Goal: Task Accomplishment & Management: Manage account settings

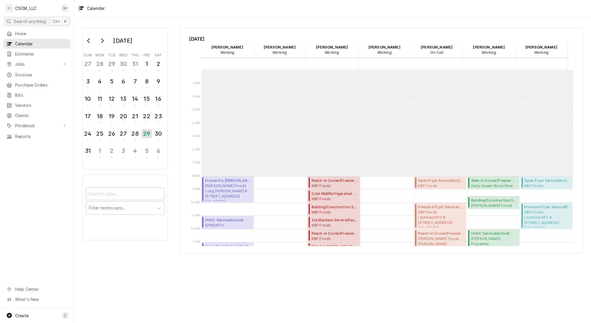
scroll to position [103, 0]
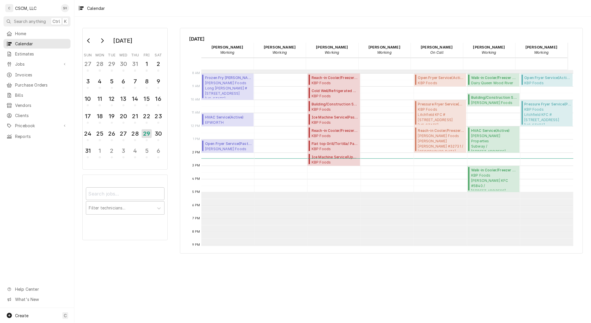
click at [36, 82] on span "Purchase Orders" at bounding box center [41, 85] width 52 height 6
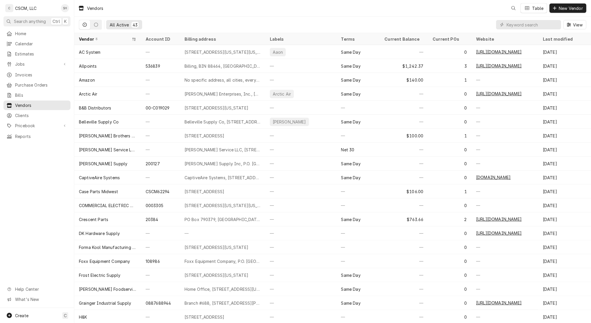
click at [28, 95] on span "Bills" at bounding box center [41, 95] width 52 height 6
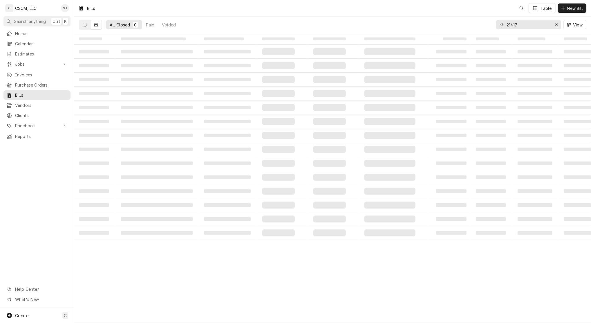
click at [30, 72] on span "Invoices" at bounding box center [41, 75] width 52 height 6
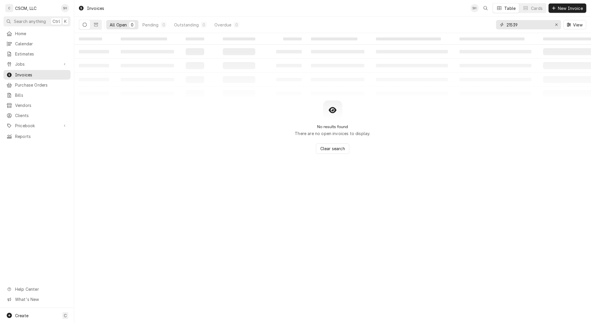
drag, startPoint x: 552, startPoint y: 23, endPoint x: 540, endPoint y: 23, distance: 11.6
click at [548, 23] on div "21539" at bounding box center [528, 24] width 65 height 9
click at [557, 24] on icon "Erase input" at bounding box center [556, 25] width 3 height 4
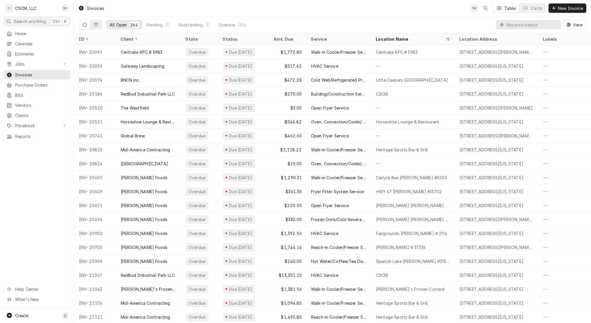
click at [517, 22] on input "Dynamic Content Wrapper" at bounding box center [532, 24] width 52 height 9
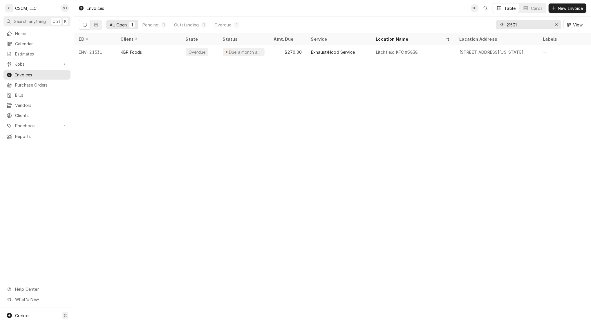
type input "21531"
click at [440, 54] on div "Litchfield KFC #5838" at bounding box center [413, 52] width 84 height 14
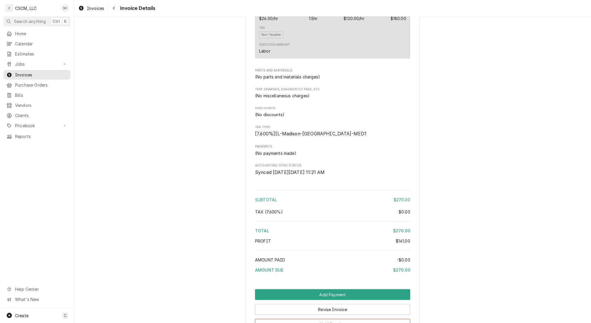
scroll to position [547, 0]
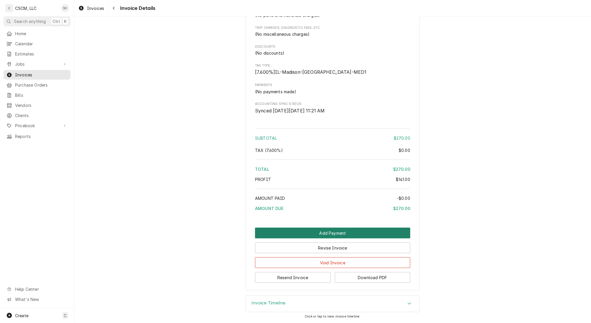
click at [322, 237] on button "Add Payment" at bounding box center [332, 232] width 155 height 11
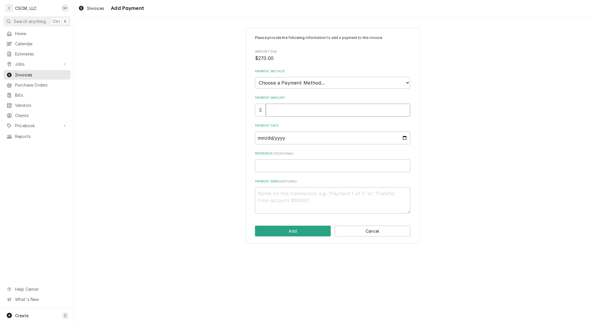
click at [288, 109] on input "Payment Amount" at bounding box center [338, 110] width 144 height 13
type textarea "x"
type input "2"
type textarea "x"
type input "27"
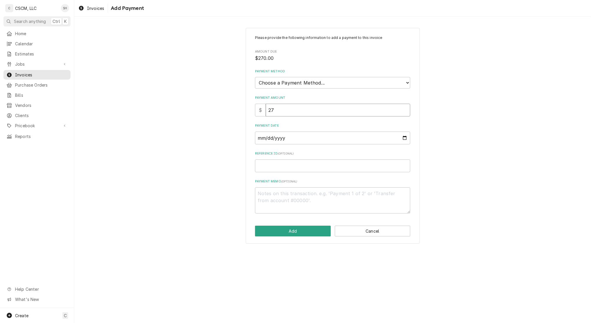
type textarea "x"
type input "270"
click at [284, 87] on select "Choose a Payment Method... Cash Check Credit/Debit Card ACH/eCheck Other" at bounding box center [332, 83] width 155 height 12
select select "4"
click at [255, 77] on select "Choose a Payment Method... Cash Check Credit/Debit Card ACH/eCheck Other" at bounding box center [332, 83] width 155 height 12
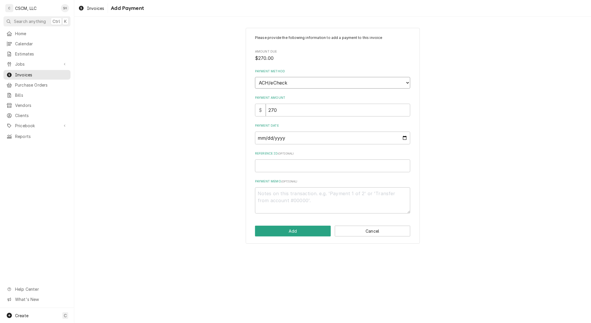
type textarea "x"
click at [280, 138] on input "Payment Date" at bounding box center [332, 137] width 155 height 13
click at [407, 136] on input "Payment Date" at bounding box center [332, 137] width 155 height 13
type input "[DATE]"
click at [307, 156] on div "Reference ID ( optional )" at bounding box center [332, 161] width 155 height 21
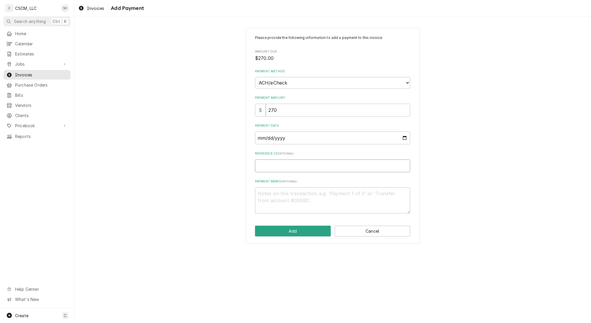
click at [305, 167] on input "Reference ID ( optional )" at bounding box center [332, 165] width 155 height 13
type textarea "x"
type input "1"
type textarea "x"
type input "11"
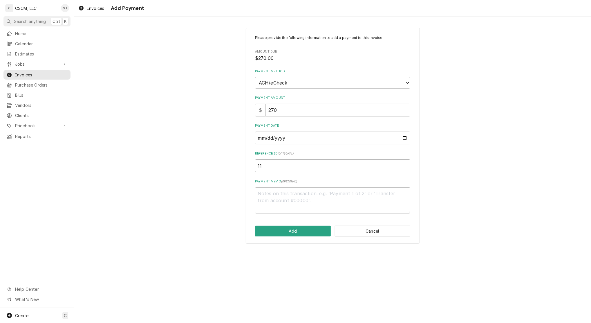
type textarea "x"
type input "116"
type textarea "x"
type input "1167"
type textarea "x"
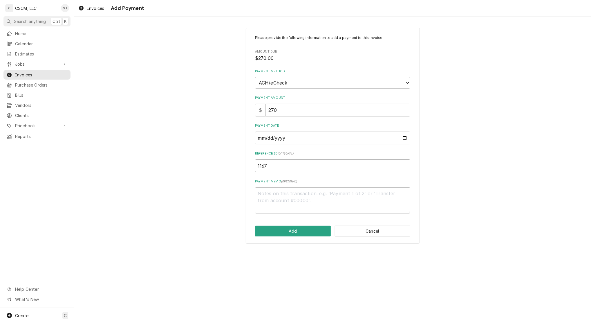
type input "11672"
type textarea "x"
type input "116728"
type textarea "x"
type input "1167282"
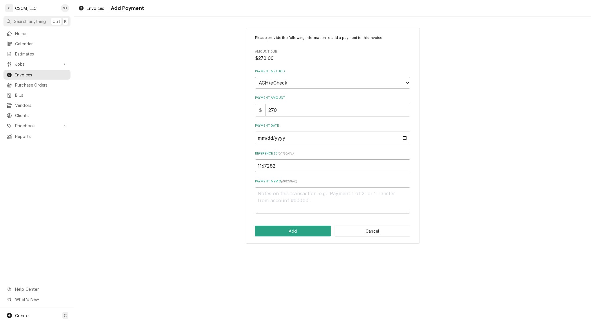
type textarea "x"
type input "11672822"
click at [288, 191] on textarea "Payment Memo ( optional )" at bounding box center [332, 200] width 155 height 26
click at [284, 229] on button "Add" at bounding box center [293, 230] width 76 height 11
type textarea "x"
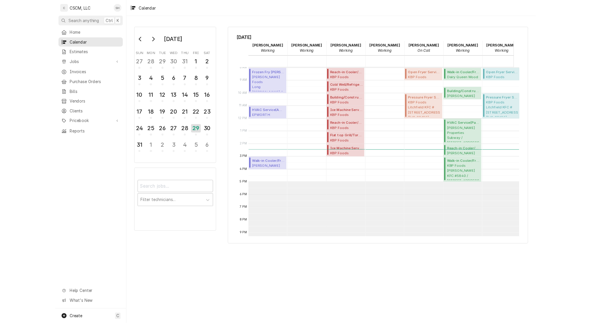
scroll to position [105, 0]
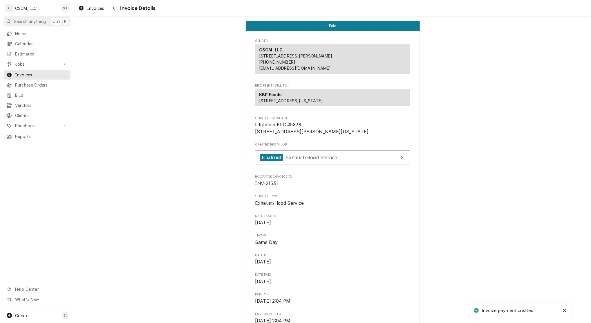
click at [113, 8] on icon "Navigate back" at bounding box center [114, 8] width 3 height 4
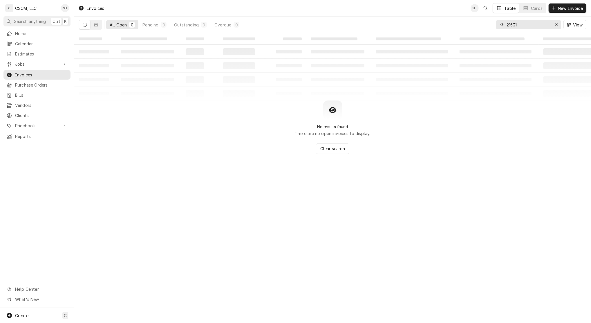
drag, startPoint x: 536, startPoint y: 25, endPoint x: 427, endPoint y: 24, distance: 108.2
click at [427, 24] on div "All Open 0 Pending 0 Outstanding 0 Overdue 0 21531 View" at bounding box center [332, 25] width 507 height 16
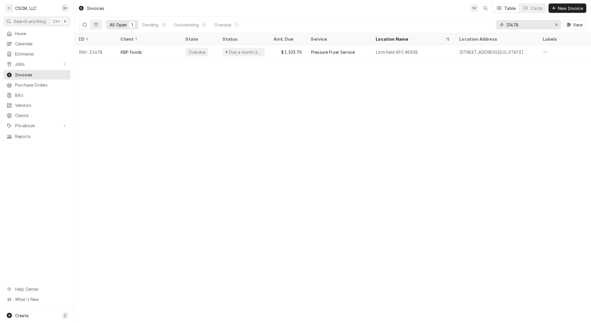
type input "21478"
click at [368, 49] on div "Pressure Fryer Service" at bounding box center [338, 52] width 65 height 14
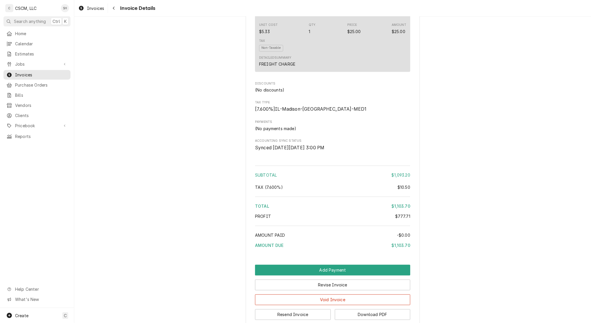
scroll to position [1034, 0]
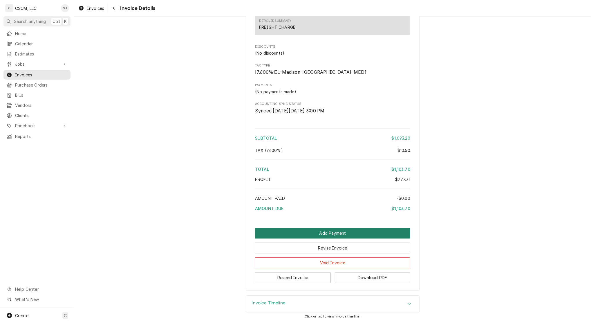
click at [398, 237] on button "Add Payment" at bounding box center [332, 232] width 155 height 11
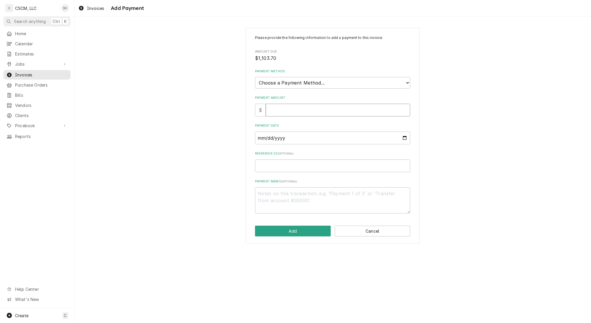
click at [300, 108] on input "Payment Amount" at bounding box center [338, 110] width 144 height 13
type textarea "x"
type input "1"
type textarea "x"
type input "11"
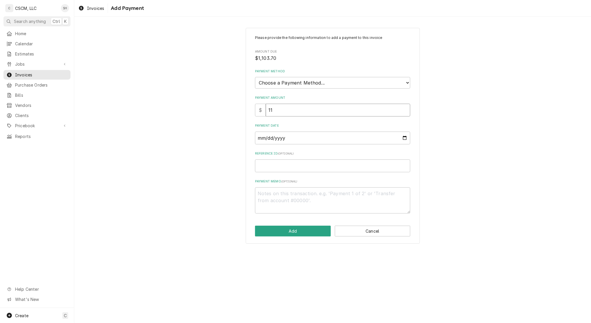
type textarea "x"
type input "110"
type textarea "x"
type input "1103"
type textarea "x"
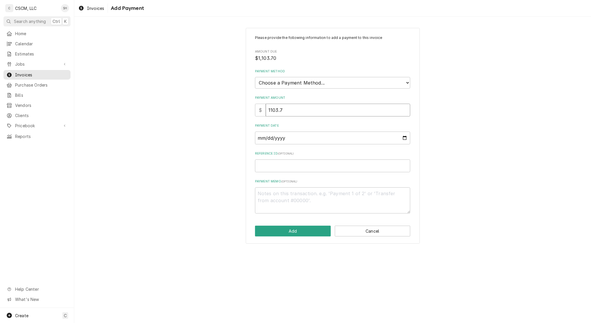
type input "1103.7"
click at [301, 84] on select "Choose a Payment Method... Cash Check Credit/Debit Card ACH/eCheck Other" at bounding box center [332, 83] width 155 height 12
select select "4"
click at [255, 77] on select "Choose a Payment Method... Cash Check Credit/Debit Card ACH/eCheck Other" at bounding box center [332, 83] width 155 height 12
click at [407, 138] on input "Payment Date" at bounding box center [332, 137] width 155 height 13
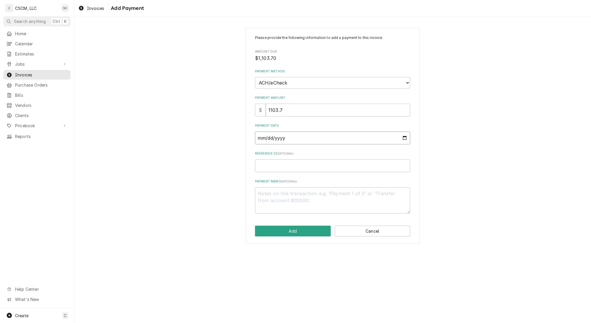
type textarea "x"
type input "2025-08-29"
click at [291, 159] on input "Reference ID ( optional )" at bounding box center [332, 165] width 155 height 13
paste input "11672822"
type textarea "x"
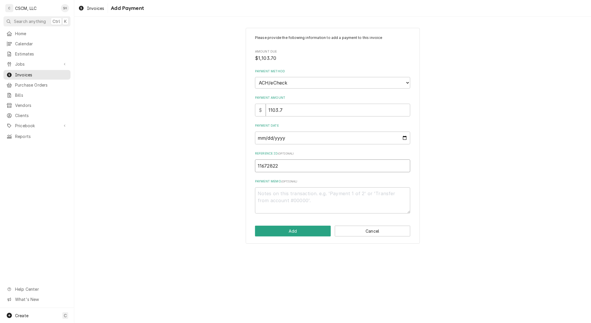
type input "11672822"
click at [282, 228] on button "Add" at bounding box center [293, 230] width 76 height 11
type textarea "x"
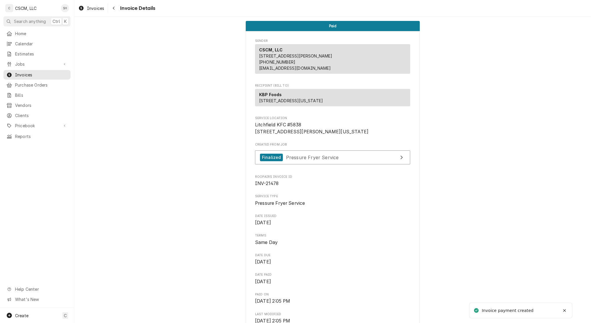
click at [108, 9] on div "Invoices Invoice Details" at bounding box center [115, 8] width 79 height 10
click at [121, 9] on span "Invoice Details" at bounding box center [136, 8] width 37 height 8
click at [116, 11] on div "Navigate back" at bounding box center [114, 8] width 6 height 6
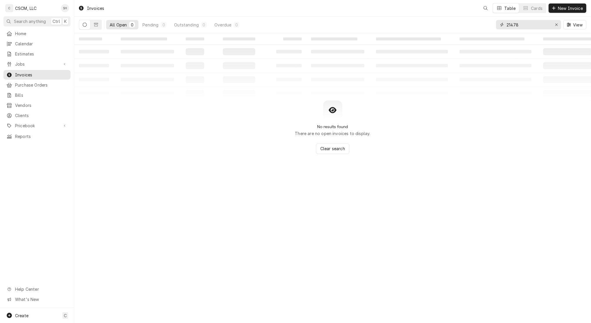
drag, startPoint x: 526, startPoint y: 24, endPoint x: 454, endPoint y: 24, distance: 72.5
click at [454, 24] on div "All Open 0 Pending 0 Outstanding 0 Overdue 0 21478 View" at bounding box center [332, 25] width 507 height 16
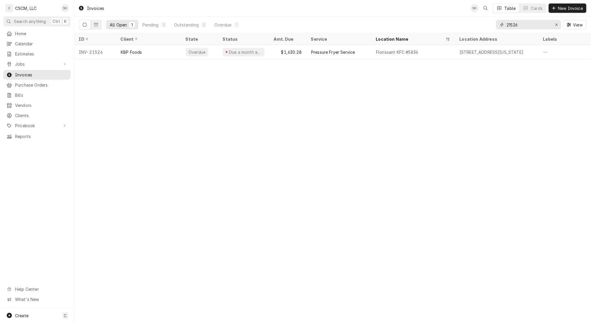
type input "21526"
click at [368, 56] on div "Pressure Fryer Service" at bounding box center [338, 52] width 65 height 14
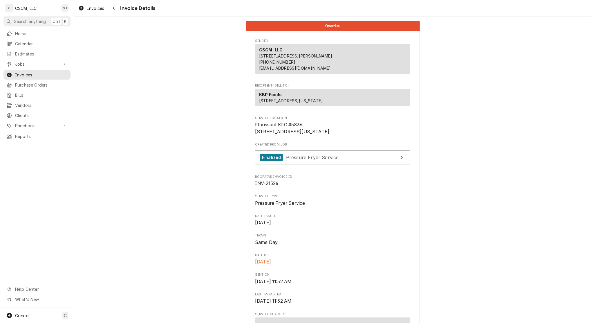
click at [368, 56] on div "CSCM, LLC 219 Circle Dr Edwardsville, IL 62025 (618) 781-4941 cscmservice@gmail…" at bounding box center [332, 59] width 155 height 30
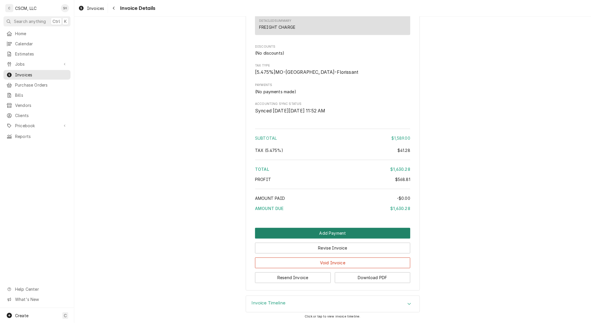
click at [315, 233] on button "Add Payment" at bounding box center [332, 232] width 155 height 11
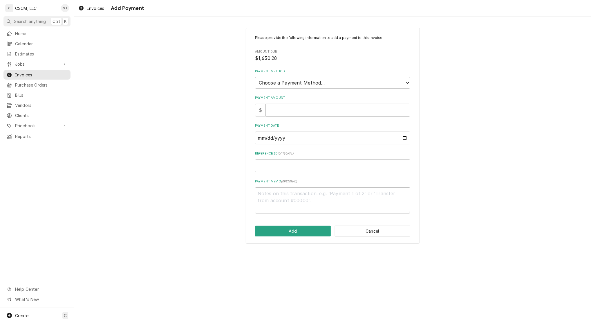
click at [305, 106] on input "Payment Amount" at bounding box center [338, 110] width 144 height 13
type textarea "x"
type input "1"
type textarea "x"
type input "16"
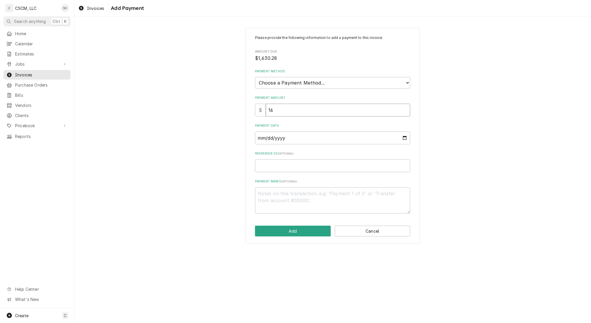
type textarea "x"
type input "163"
type textarea "x"
type input "1630"
type textarea "x"
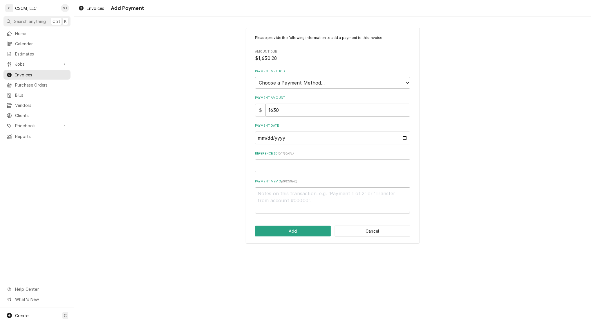
type input "1630.2"
type textarea "x"
type input "1630.28"
click at [298, 168] on input "Reference ID ( optional )" at bounding box center [332, 165] width 155 height 13
paste input "11672822"
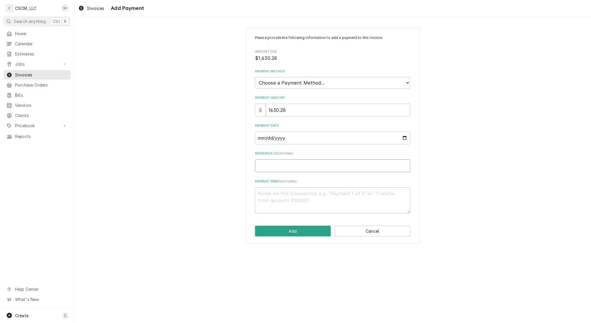
type textarea "x"
type input "11672822"
click at [405, 134] on input "Payment Date" at bounding box center [332, 137] width 155 height 13
type input "2025-08-29"
type textarea "x"
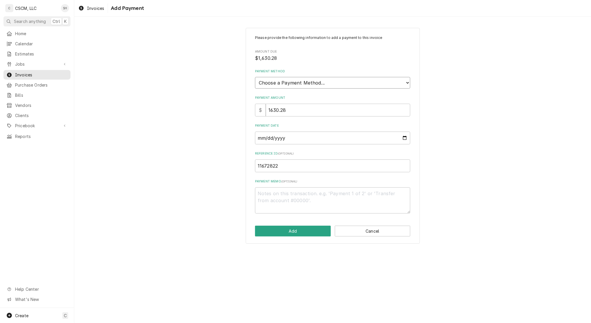
click at [284, 84] on select "Choose a Payment Method... Cash Check Credit/Debit Card ACH/eCheck Other" at bounding box center [332, 83] width 155 height 12
select select "4"
click at [255, 77] on select "Choose a Payment Method... Cash Check Credit/Debit Card ACH/eCheck Other" at bounding box center [332, 83] width 155 height 12
click at [314, 231] on button "Add" at bounding box center [293, 230] width 76 height 11
type textarea "x"
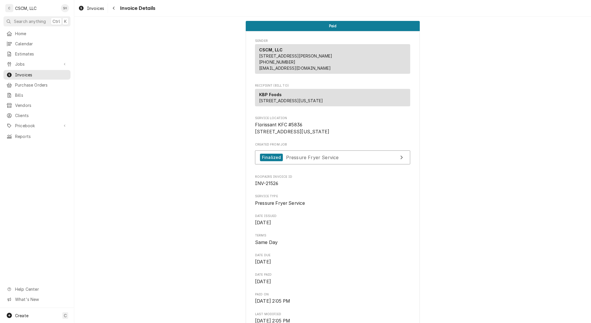
click at [112, 9] on div "Navigate back" at bounding box center [114, 8] width 6 height 6
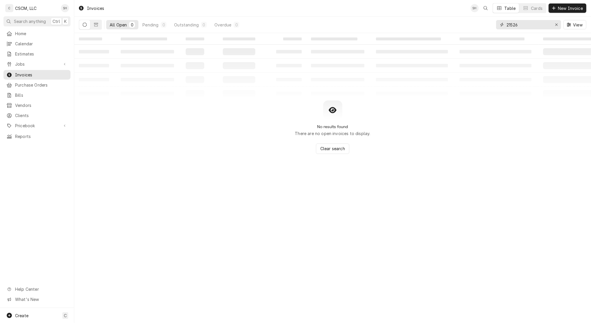
drag, startPoint x: 528, startPoint y: 27, endPoint x: 427, endPoint y: 30, distance: 100.7
click at [427, 30] on div "All Open 0 Pending 0 Outstanding 0 Overdue 0 21526 View" at bounding box center [332, 25] width 507 height 16
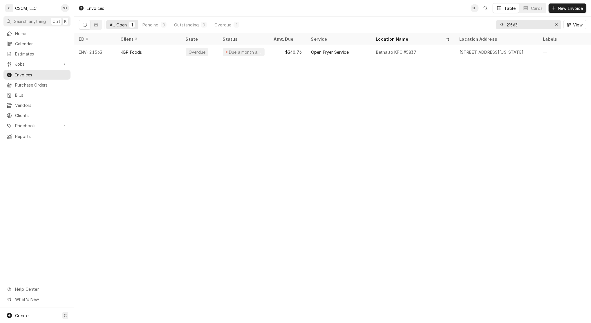
type input "21563"
click at [322, 57] on div "Open Fryer Service" at bounding box center [338, 52] width 65 height 14
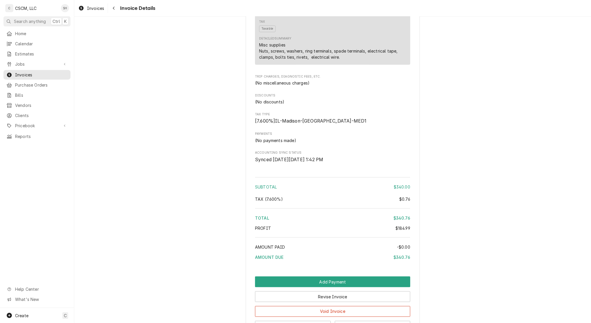
scroll to position [668, 0]
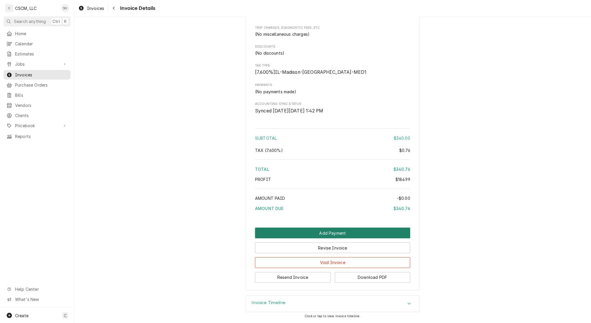
click at [318, 233] on button "Add Payment" at bounding box center [332, 232] width 155 height 11
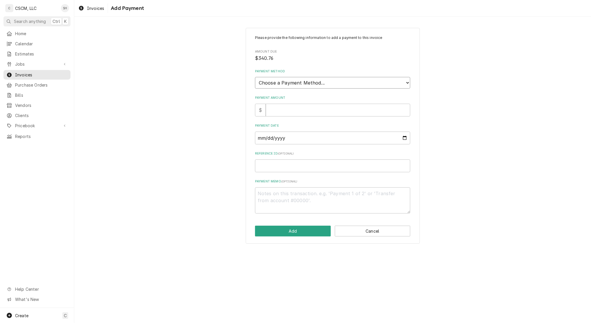
click at [300, 83] on select "Choose a Payment Method... Cash Check Credit/Debit Card ACH/eCheck Other" at bounding box center [332, 83] width 155 height 12
select select "4"
click at [255, 77] on select "Choose a Payment Method... Cash Check Credit/Debit Card ACH/eCheck Other" at bounding box center [332, 83] width 155 height 12
click at [280, 112] on input "Payment Amount" at bounding box center [338, 110] width 144 height 13
type textarea "x"
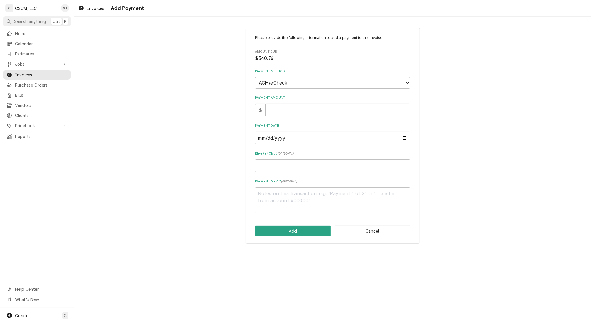
type input "3"
type textarea "x"
type input "34"
type textarea "x"
type input "340"
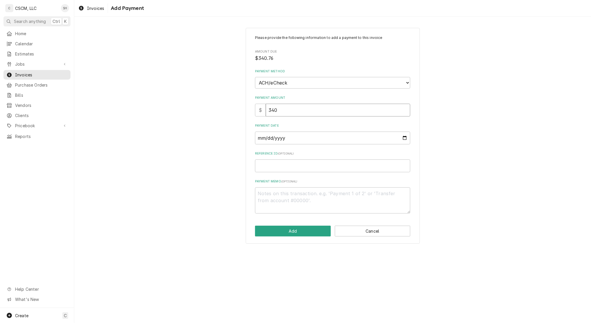
type textarea "x"
type input "340.7"
type textarea "x"
type input "340.76"
click at [401, 135] on input "Payment Date" at bounding box center [332, 137] width 155 height 13
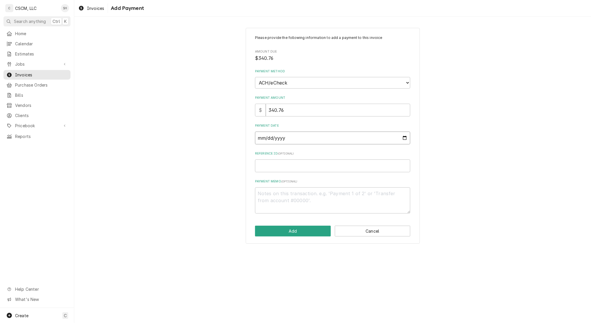
click at [402, 135] on input "Payment Date" at bounding box center [332, 137] width 155 height 13
type input "2025-08-29"
click at [297, 164] on input "Reference ID ( optional )" at bounding box center [332, 165] width 155 height 13
paste input "11672822"
type textarea "x"
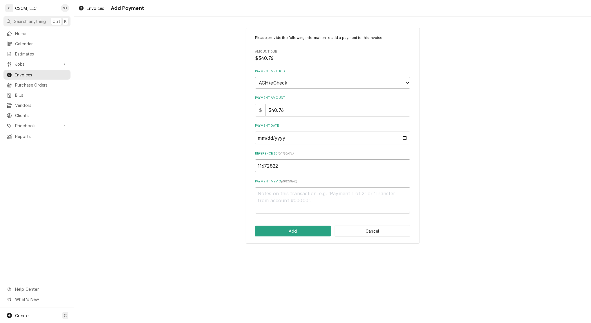
type input "11672822"
click at [309, 228] on button "Add" at bounding box center [293, 230] width 76 height 11
type textarea "x"
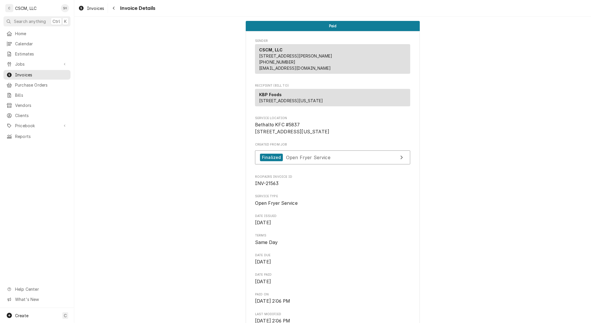
click at [116, 11] on button "Navigate back" at bounding box center [113, 7] width 9 height 9
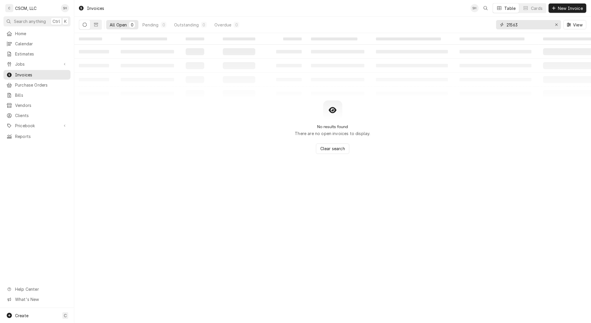
drag, startPoint x: 523, startPoint y: 25, endPoint x: 453, endPoint y: 28, distance: 70.3
click at [453, 28] on div "All Open 0 Pending 0 Outstanding 0 Overdue 0 21563 View" at bounding box center [332, 25] width 507 height 16
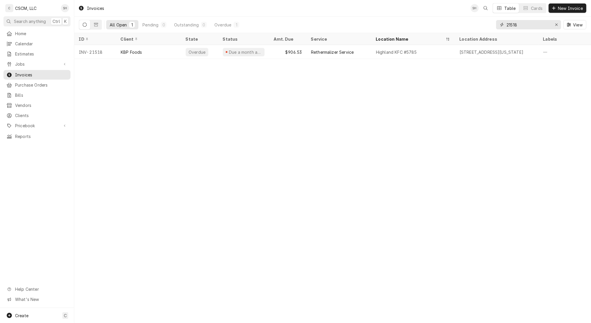
type input "21518"
click at [381, 54] on div "Highland KFC #5785" at bounding box center [413, 52] width 84 height 14
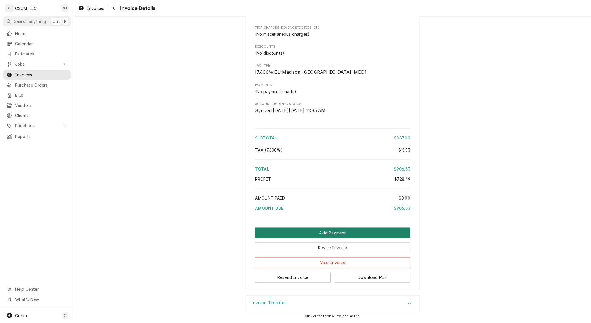
click at [358, 233] on button "Add Payment" at bounding box center [332, 232] width 155 height 11
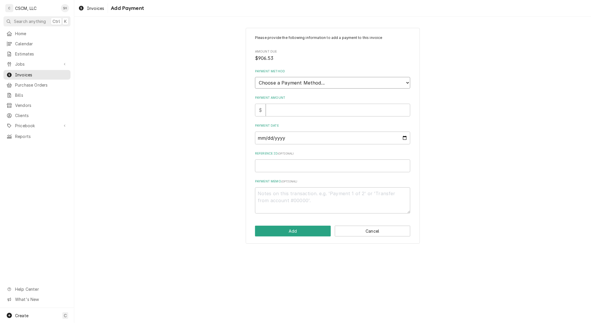
click at [290, 87] on select "Choose a Payment Method... Cash Check Credit/Debit Card ACH/eCheck Other" at bounding box center [332, 83] width 155 height 12
select select "4"
click at [255, 77] on select "Choose a Payment Method... Cash Check Credit/Debit Card ACH/eCheck Other" at bounding box center [332, 83] width 155 height 12
click at [292, 107] on input "Payment Amount" at bounding box center [338, 110] width 144 height 13
type textarea "x"
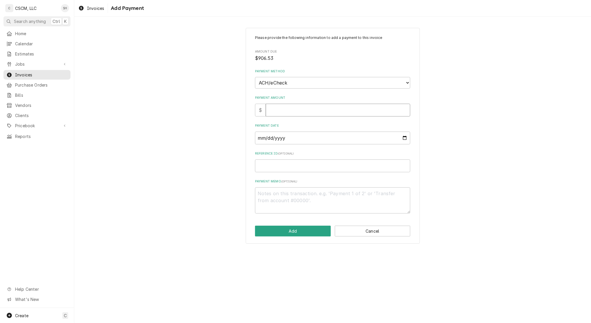
type input "9"
type textarea "x"
type input "90"
type textarea "x"
type input "906"
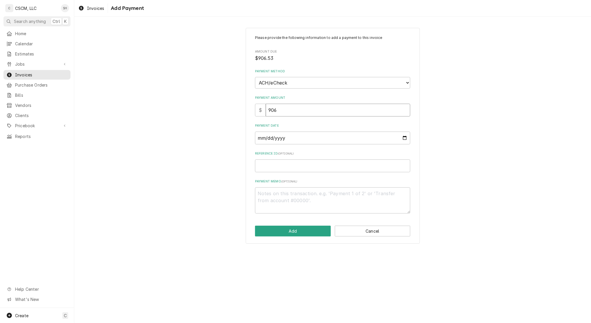
type textarea "x"
type input "906.5"
type textarea "x"
type input "906.53"
click at [405, 138] on input "Payment Date" at bounding box center [332, 137] width 155 height 13
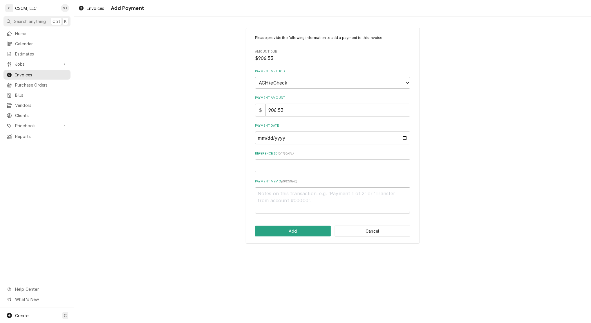
type input "2025-08-29"
click at [299, 168] on input "Reference ID ( optional )" at bounding box center [332, 165] width 155 height 13
paste input "11672822"
type textarea "x"
type input "11672822"
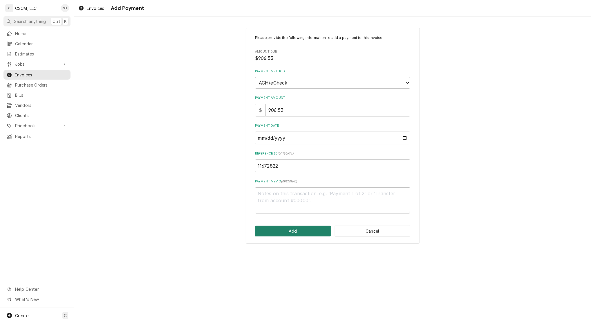
click at [307, 226] on button "Add" at bounding box center [293, 230] width 76 height 11
type textarea "x"
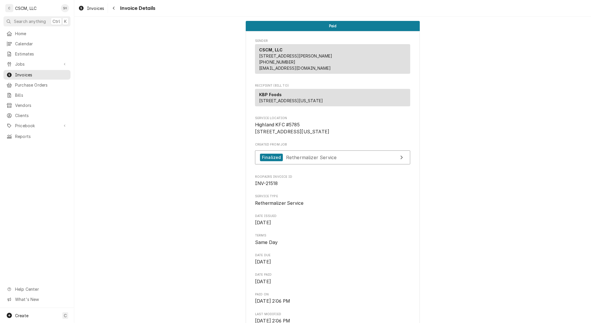
click at [113, 11] on div "Navigate back" at bounding box center [114, 8] width 6 height 6
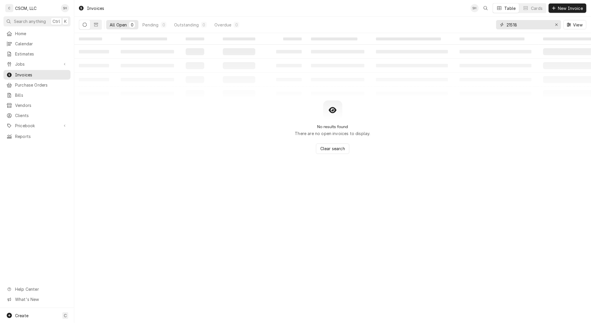
drag, startPoint x: 518, startPoint y: 26, endPoint x: 454, endPoint y: 30, distance: 64.0
click at [454, 30] on div "All Open 0 Pending 0 Outstanding 0 Overdue 0 21518 View" at bounding box center [332, 25] width 507 height 16
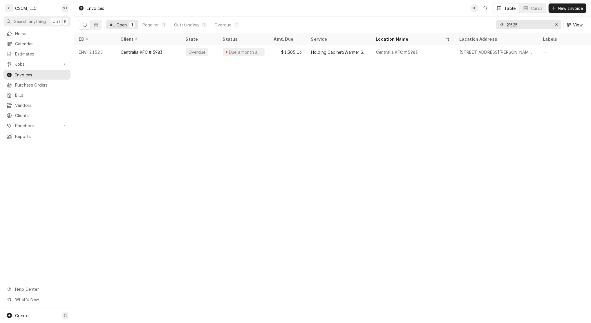
type input "21525"
click at [296, 51] on div "$1,305.16" at bounding box center [287, 52] width 37 height 14
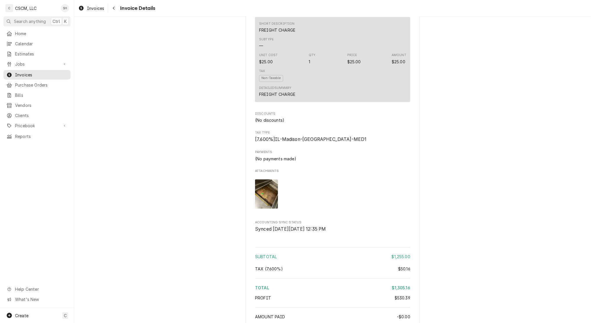
scroll to position [1097, 0]
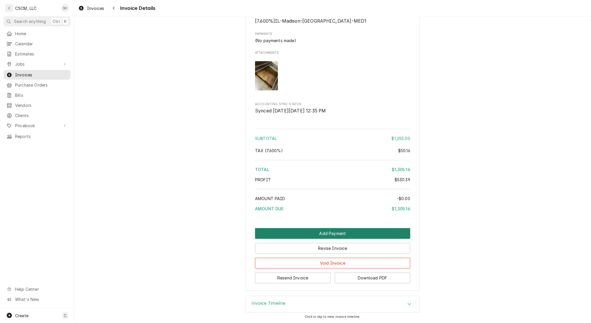
click at [288, 228] on button "Add Payment" at bounding box center [332, 233] width 155 height 11
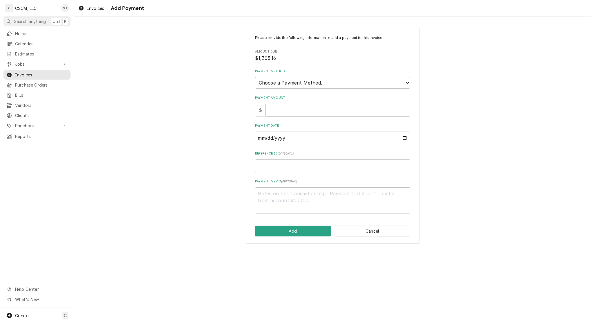
click at [272, 106] on input "Payment Amount" at bounding box center [338, 110] width 144 height 13
type textarea "x"
type input "1"
type textarea "x"
type input "13"
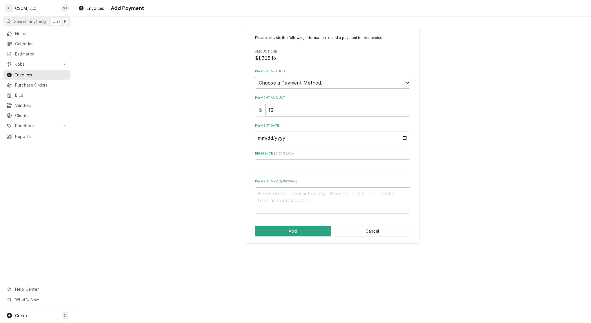
type textarea "x"
type input "130"
type textarea "x"
type input "1305"
type textarea "x"
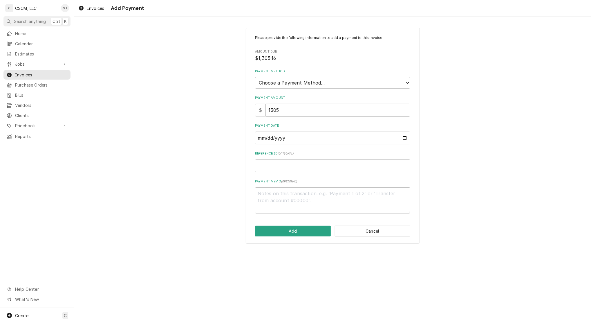
type input "1305.1"
type textarea "x"
type input "1305.16"
click at [329, 81] on select "Choose a Payment Method... Cash Check Credit/Debit Card ACH/eCheck Other" at bounding box center [332, 83] width 155 height 12
select select "0"
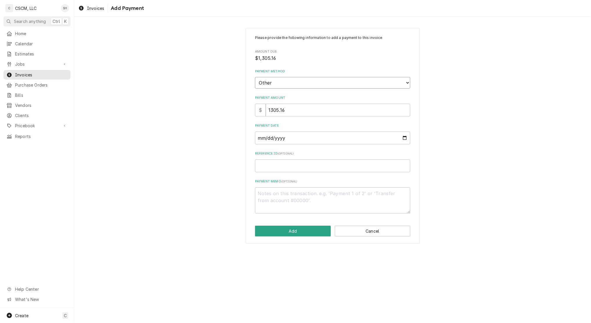
click at [255, 77] on select "Choose a Payment Method... Cash Check Credit/Debit Card ACH/eCheck Other" at bounding box center [332, 83] width 155 height 12
type textarea "x"
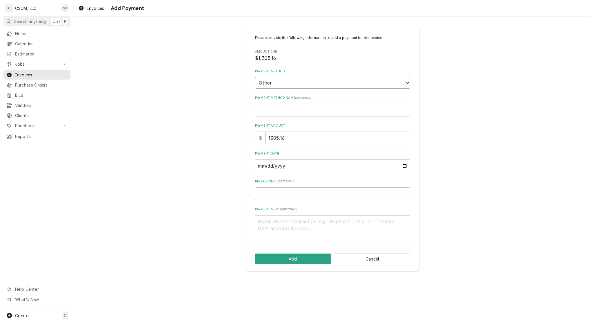
click at [296, 81] on select "Choose a Payment Method... Cash Check Credit/Debit Card ACH/eCheck Other" at bounding box center [332, 83] width 155 height 12
select select "4"
click at [255, 77] on select "Choose a Payment Method... Cash Check Credit/Debit Card ACH/eCheck Other" at bounding box center [332, 83] width 155 height 12
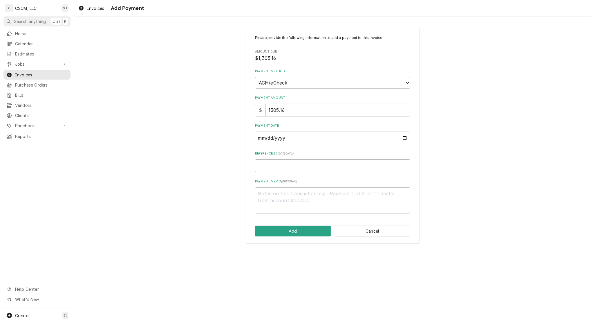
click at [288, 167] on input "Reference ID ( optional )" at bounding box center [332, 165] width 155 height 13
paste input "11672822"
type textarea "x"
type input "11672822"
click at [402, 136] on input "Payment Date" at bounding box center [332, 137] width 155 height 13
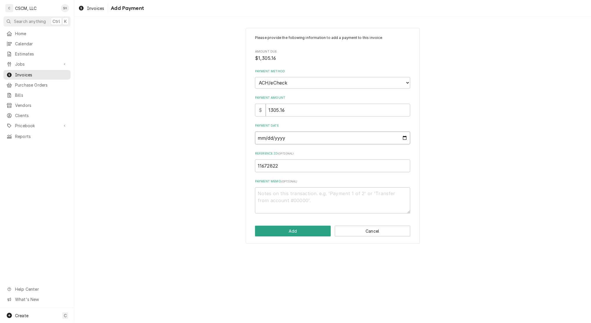
type textarea "x"
type input "2025-08-29"
click at [320, 233] on button "Add" at bounding box center [293, 230] width 76 height 11
type textarea "x"
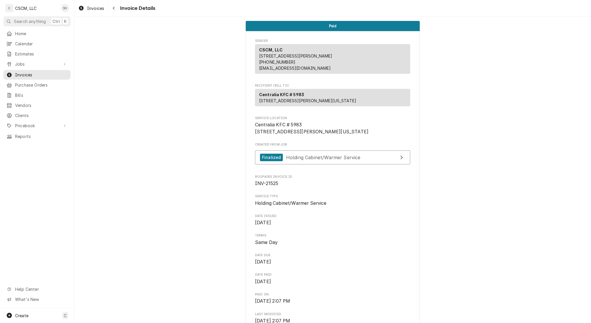
click at [116, 14] on div "Invoices Invoice Details" at bounding box center [332, 8] width 517 height 16
click at [114, 12] on button "Navigate back" at bounding box center [113, 7] width 9 height 9
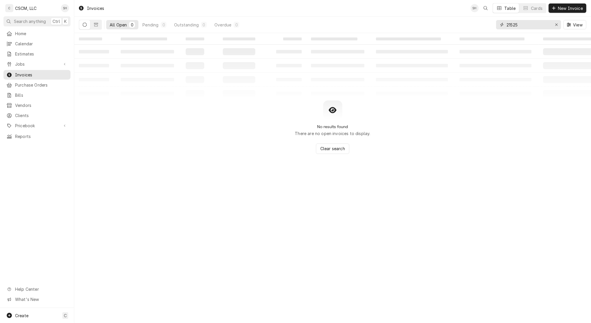
drag, startPoint x: 536, startPoint y: 28, endPoint x: 401, endPoint y: 30, distance: 134.9
click at [401, 30] on div "All Open 0 Pending 0 Outstanding 0 Overdue 0 21525 View" at bounding box center [332, 25] width 507 height 16
type input "2"
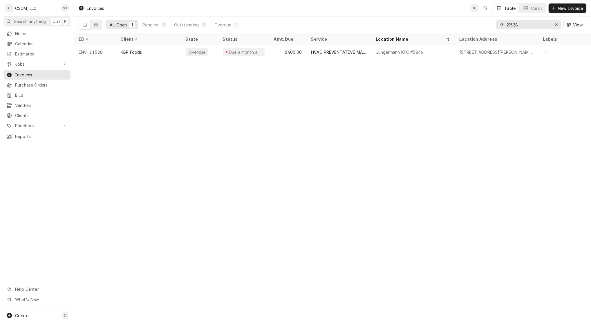
type input "21528"
click at [360, 57] on div "HVAC PREVENTATIVE MAINTENANCE" at bounding box center [338, 52] width 65 height 14
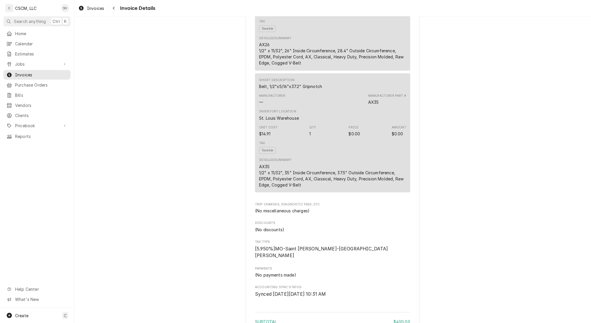
scroll to position [1456, 0]
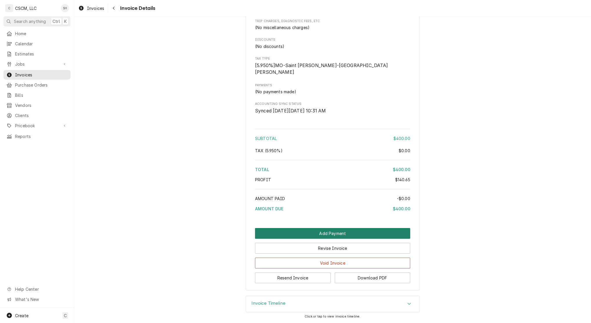
click at [357, 230] on button "Add Payment" at bounding box center [332, 233] width 155 height 11
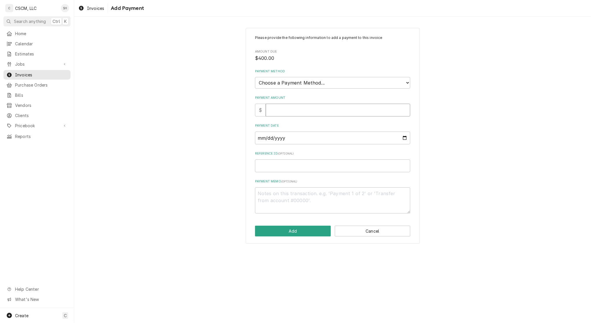
click at [276, 112] on input "Payment Amount" at bounding box center [338, 110] width 144 height 13
type textarea "x"
type input "4"
type textarea "x"
type input "40"
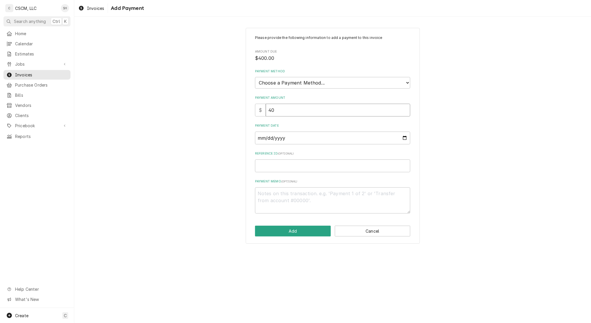
type textarea "x"
type input "400"
click at [299, 83] on select "Choose a Payment Method... Cash Check Credit/Debit Card ACH/eCheck Other" at bounding box center [332, 83] width 155 height 12
select select "4"
click at [255, 77] on select "Choose a Payment Method... Cash Check Credit/Debit Card ACH/eCheck Other" at bounding box center [332, 83] width 155 height 12
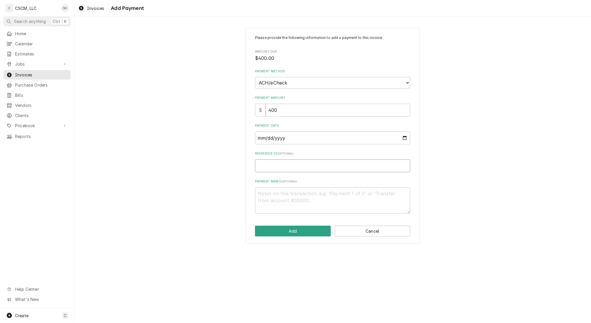
click at [292, 166] on input "Reference ID ( optional )" at bounding box center [332, 165] width 155 height 13
paste input "11672822"
type textarea "x"
type input "11672822"
click at [402, 137] on input "Payment Date" at bounding box center [332, 137] width 155 height 13
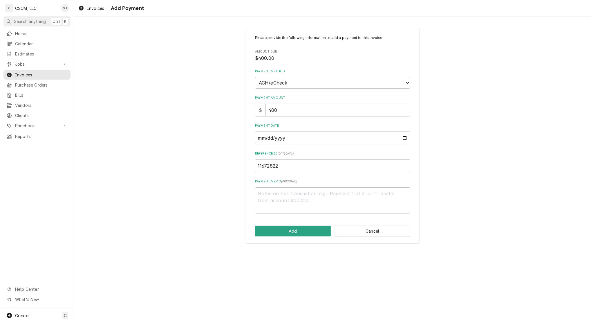
type textarea "x"
type input "2025-08-29"
drag, startPoint x: 314, startPoint y: 236, endPoint x: 313, endPoint y: 231, distance: 5.3
click at [313, 234] on div "Please provide the following information to add a payment to this invoice Amoun…" at bounding box center [333, 136] width 174 height 216
click at [315, 228] on button "Add" at bounding box center [293, 230] width 76 height 11
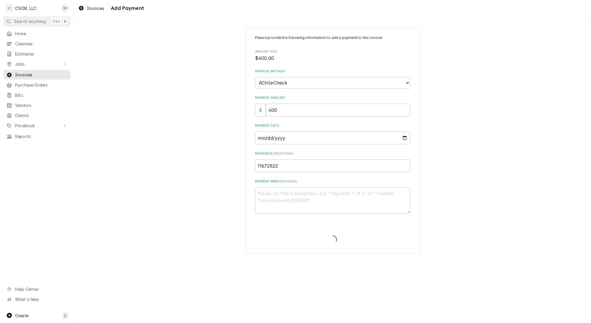
type textarea "x"
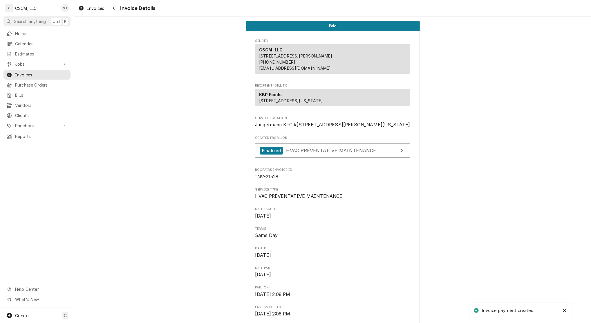
click at [115, 12] on button "Navigate back" at bounding box center [113, 7] width 9 height 9
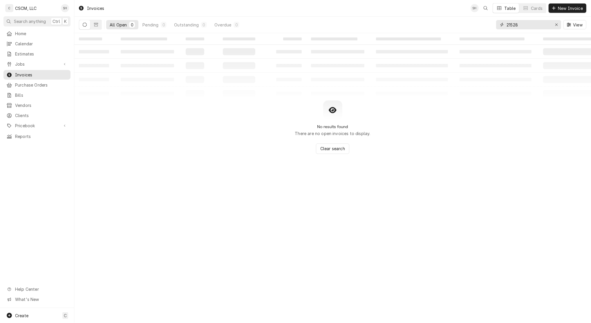
click at [530, 25] on input "21528" at bounding box center [528, 24] width 44 height 9
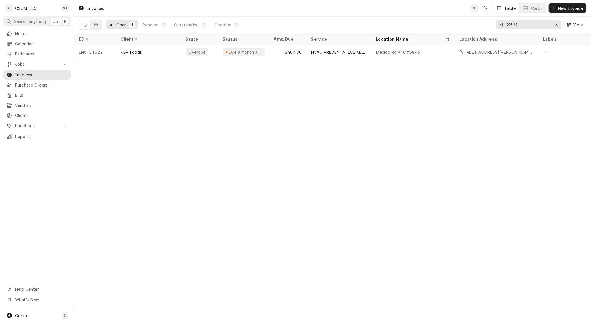
type input "21529"
click at [288, 57] on div "$400.00" at bounding box center [287, 52] width 37 height 14
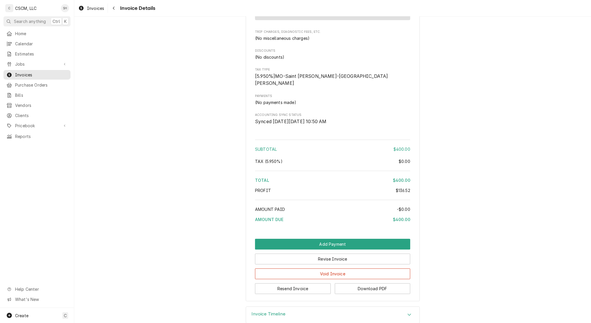
scroll to position [1340, 0]
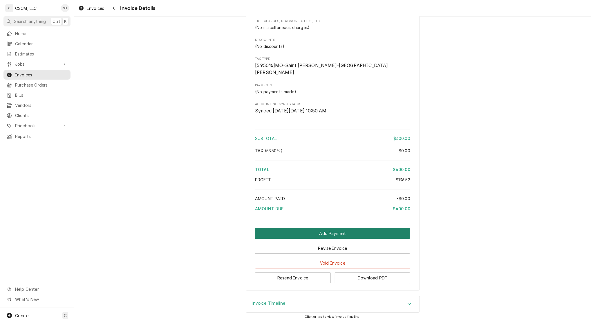
click at [383, 228] on button "Add Payment" at bounding box center [332, 233] width 155 height 11
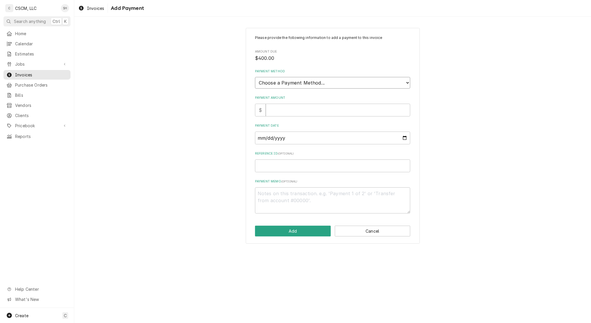
click at [260, 81] on select "Choose a Payment Method... Cash Check Credit/Debit Card ACH/eCheck Other" at bounding box center [332, 83] width 155 height 12
select select "4"
click at [255, 77] on select "Choose a Payment Method... Cash Check Credit/Debit Card ACH/eCheck Other" at bounding box center [332, 83] width 155 height 12
click at [282, 108] on input "Payment Amount" at bounding box center [338, 110] width 144 height 13
type textarea "x"
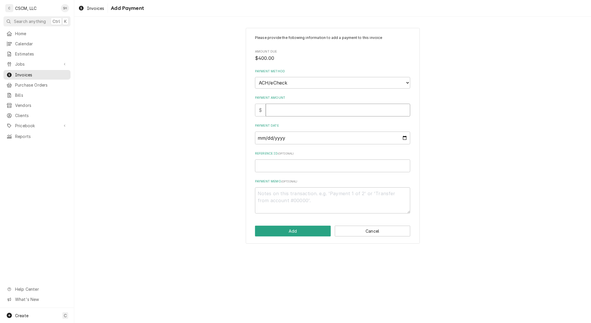
type input "4"
type textarea "x"
type input "40"
type textarea "x"
type input "400"
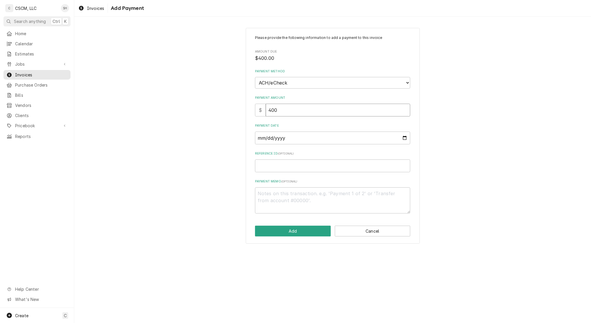
type textarea "x"
type input "400.0"
type textarea "x"
type input "400.00"
click at [403, 137] on input "Payment Date" at bounding box center [332, 137] width 155 height 13
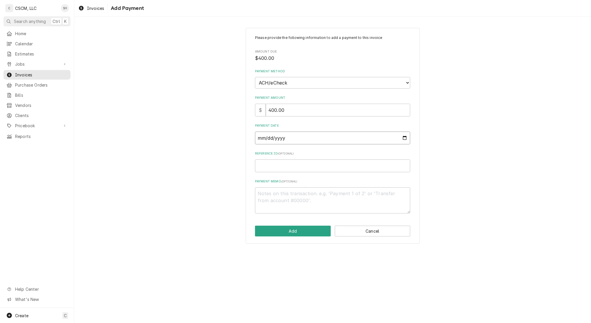
type input "2025-08-29"
drag, startPoint x: 321, startPoint y: 154, endPoint x: 310, endPoint y: 174, distance: 22.5
click at [321, 156] on div "Reference ID ( optional )" at bounding box center [332, 161] width 155 height 21
click at [310, 174] on div "Please provide the following information to add a payment to this invoice Amoun…" at bounding box center [332, 124] width 155 height 178
click at [313, 168] on input "Reference ID ( optional )" at bounding box center [332, 165] width 155 height 13
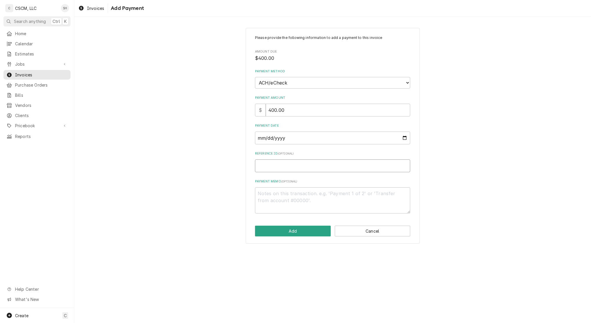
paste input "11672822"
type textarea "x"
type input "11672822"
click at [312, 232] on button "Add" at bounding box center [293, 230] width 76 height 11
type textarea "x"
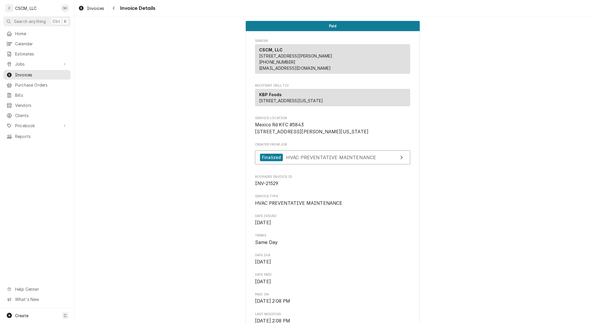
click at [118, 12] on div "Invoice Details" at bounding box center [132, 7] width 46 height 9
click at [115, 10] on div "Navigate back" at bounding box center [114, 8] width 6 height 6
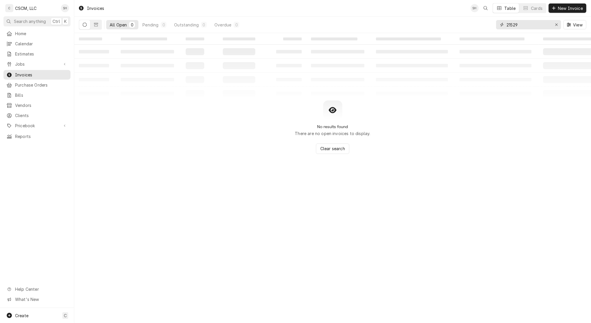
click at [532, 20] on input "21529" at bounding box center [528, 24] width 44 height 9
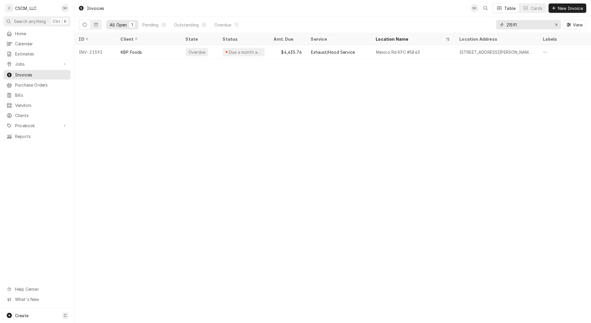
type input "21591"
click at [282, 55] on div "$4,435.74" at bounding box center [287, 52] width 37 height 14
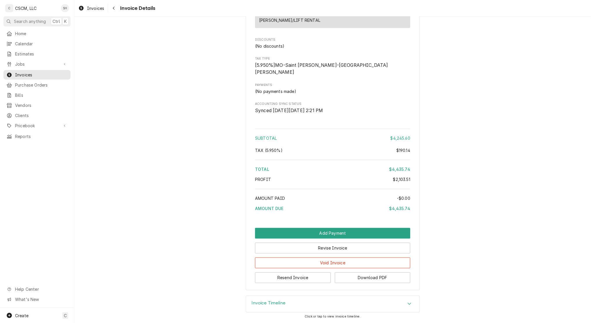
scroll to position [901, 0]
click at [287, 237] on button "Add Payment" at bounding box center [332, 233] width 155 height 11
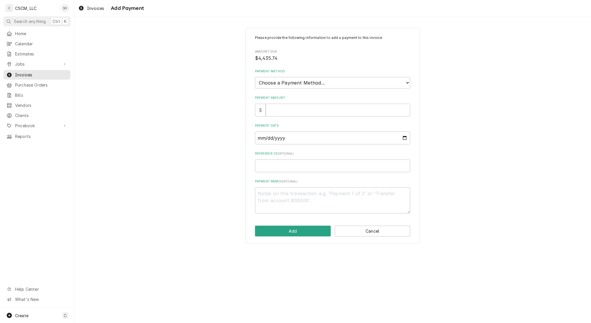
click at [284, 76] on div "Payment Method Choose a Payment Method... Cash Check Credit/Debit Card ACH/eChe…" at bounding box center [332, 78] width 155 height 19
click at [282, 87] on select "Choose a Payment Method... Cash Check Credit/Debit Card ACH/eCheck Other" at bounding box center [332, 83] width 155 height 12
select select "4"
click at [255, 77] on select "Choose a Payment Method... Cash Check Credit/Debit Card ACH/eCheck Other" at bounding box center [332, 83] width 155 height 12
click at [280, 105] on input "Payment Amount" at bounding box center [338, 110] width 144 height 13
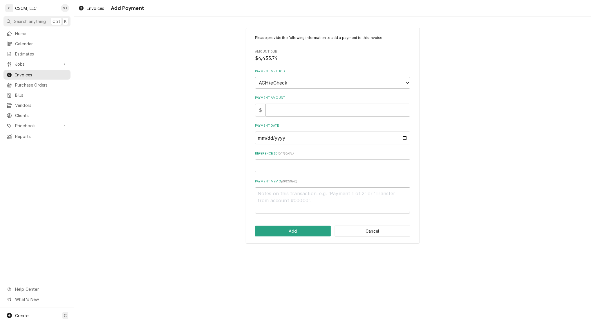
type textarea "x"
type input "4"
type textarea "x"
type input "44"
type textarea "x"
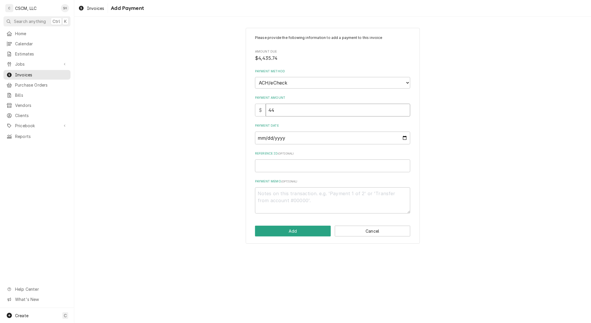
type input "443"
type textarea "x"
type input "4435"
type textarea "x"
type input "4435.7"
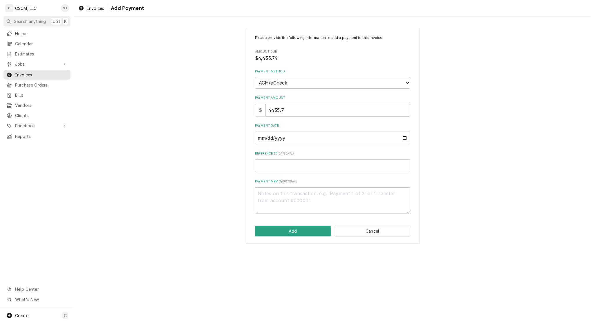
type textarea "x"
type input "4435.74"
click at [403, 135] on input "Payment Date" at bounding box center [332, 137] width 155 height 13
type textarea "x"
type input "[DATE]"
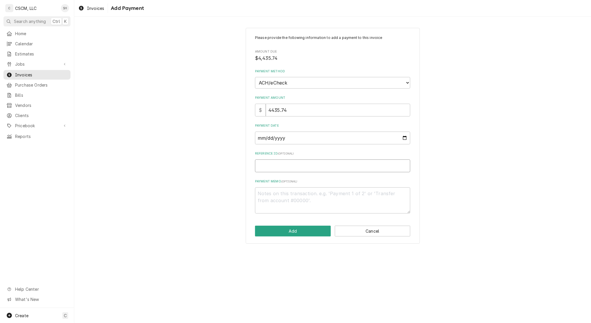
click at [285, 168] on input "Reference ID ( optional )" at bounding box center [332, 165] width 155 height 13
paste input "11672822"
type textarea "x"
type input "11672822"
click at [222, 193] on div "Please provide the following information to add a payment to this invoice Amoun…" at bounding box center [332, 136] width 517 height 226
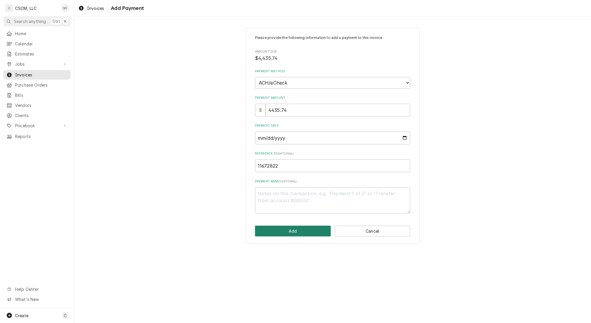
click at [271, 231] on button "Add" at bounding box center [293, 230] width 76 height 11
type textarea "x"
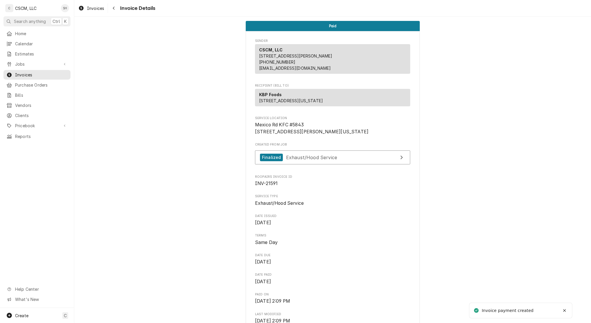
click at [113, 10] on div "Navigate back" at bounding box center [114, 8] width 6 height 6
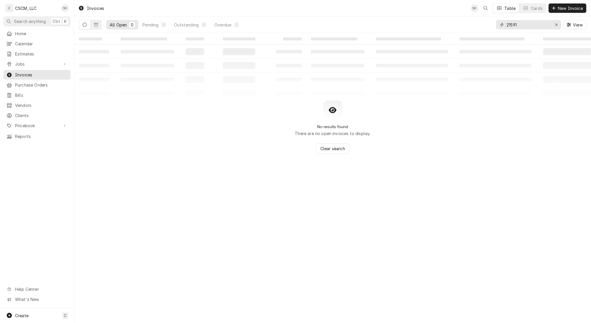
click at [528, 23] on input "21591" at bounding box center [528, 24] width 44 height 9
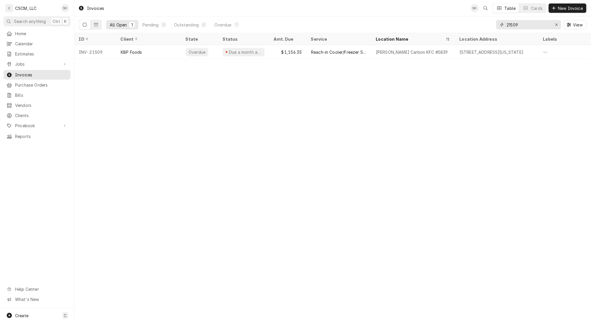
type input "21509"
click at [288, 57] on div "$1,156.35" at bounding box center [287, 52] width 37 height 14
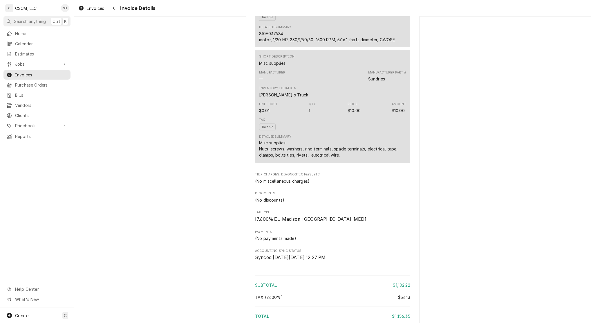
scroll to position [923, 0]
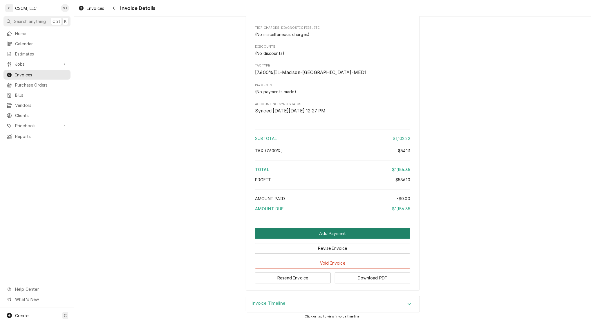
click at [323, 236] on button "Add Payment" at bounding box center [332, 233] width 155 height 11
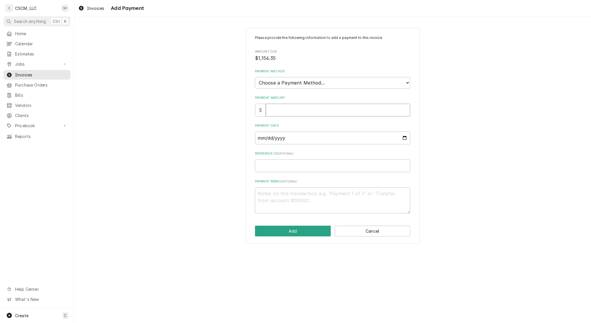
click at [275, 109] on input "Payment Amount" at bounding box center [338, 110] width 144 height 13
type textarea "x"
type input "1"
type textarea "x"
type input "11"
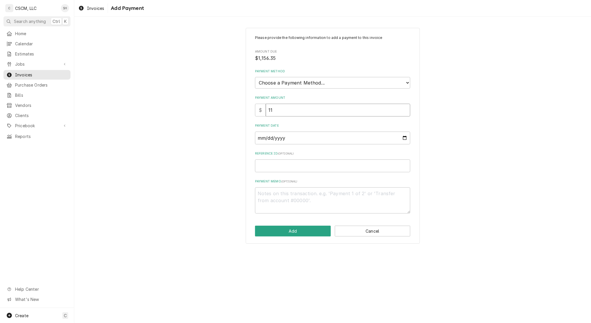
type textarea "x"
type input "115"
type textarea "x"
type input "1156"
type textarea "x"
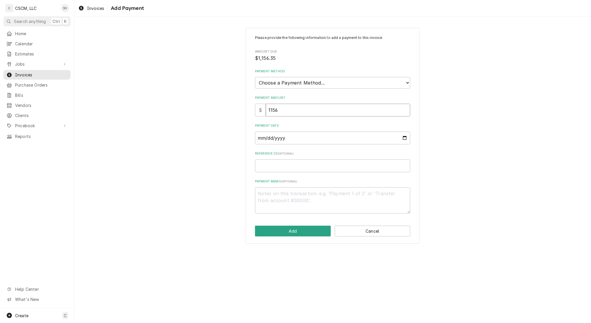
type input "1156.3"
type textarea "x"
type input "1156.35"
click at [319, 77] on select "Choose a Payment Method... Cash Check Credit/Debit Card ACH/eCheck Other" at bounding box center [332, 83] width 155 height 12
select select "4"
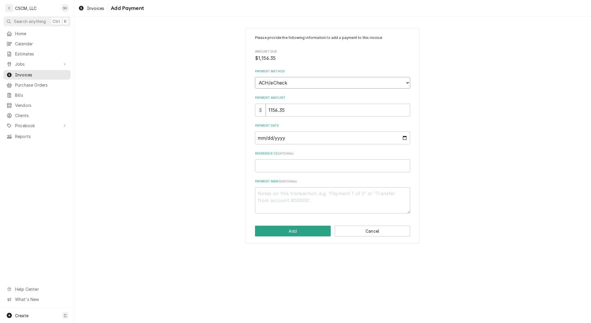
click at [255, 77] on select "Choose a Payment Method... Cash Check Credit/Debit Card ACH/eCheck Other" at bounding box center [332, 83] width 155 height 12
type textarea "x"
click at [406, 138] on input "Payment Date" at bounding box center [332, 137] width 155 height 13
type input "2025-08-29"
click at [296, 169] on input "Reference ID ( optional )" at bounding box center [332, 165] width 155 height 13
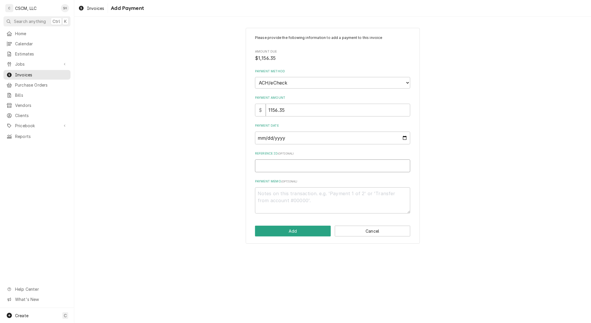
paste input "11672822"
type textarea "x"
type input "11672822"
click at [295, 231] on button "Add" at bounding box center [293, 230] width 76 height 11
type textarea "x"
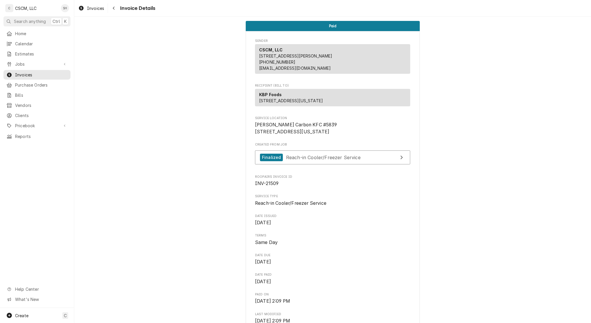
click at [116, 9] on div "Navigate back" at bounding box center [114, 8] width 6 height 6
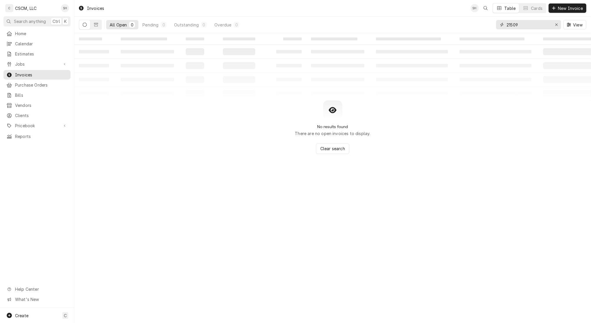
click at [526, 26] on input "21509" at bounding box center [528, 24] width 44 height 9
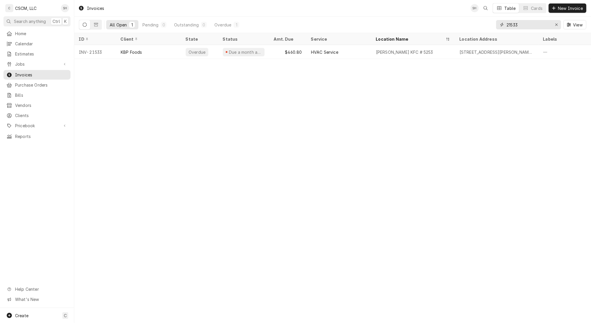
type input "21533"
click at [263, 54] on div "Due a month ago" at bounding box center [243, 52] width 51 height 14
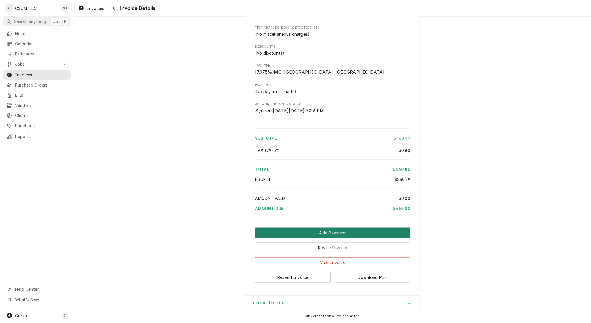
click at [287, 235] on button "Add Payment" at bounding box center [332, 232] width 155 height 11
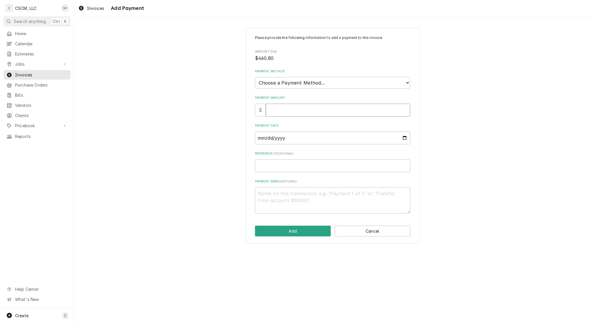
click at [272, 111] on input "Payment Amount" at bounding box center [338, 110] width 144 height 13
type textarea "x"
type input "4"
type textarea "x"
type input "46"
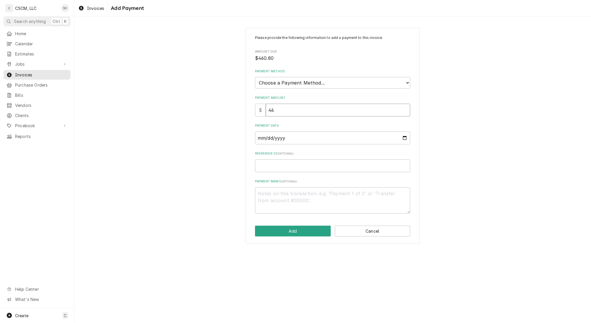
type textarea "x"
type input "460"
type textarea "x"
type input "460.8"
click at [278, 86] on select "Choose a Payment Method... Cash Check Credit/Debit Card ACH/eCheck Other" at bounding box center [332, 83] width 155 height 12
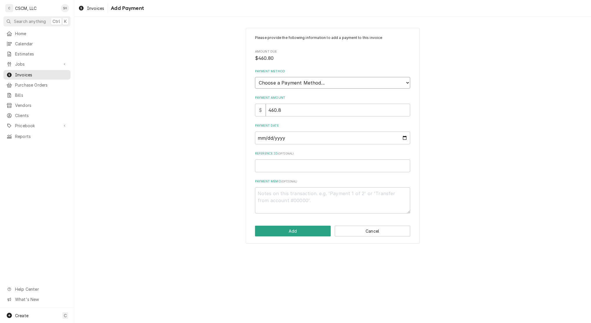
select select "4"
click at [255, 77] on select "Choose a Payment Method... Cash Check Credit/Debit Card ACH/eCheck Other" at bounding box center [332, 83] width 155 height 12
click at [278, 163] on input "Reference ID ( optional )" at bounding box center [332, 165] width 155 height 13
paste input "11672822"
type textarea "x"
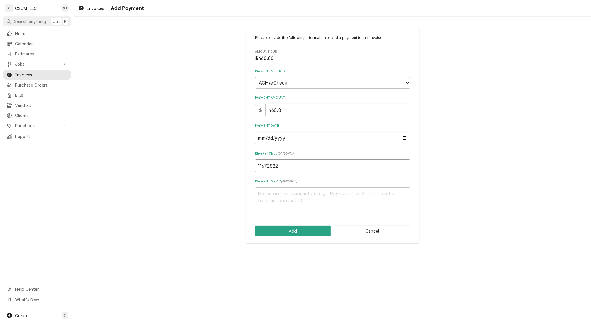
type input "11672822"
click at [407, 137] on input "Payment Date" at bounding box center [332, 137] width 155 height 13
type textarea "x"
type input "2025-08-29"
click at [303, 230] on button "Add" at bounding box center [293, 230] width 76 height 11
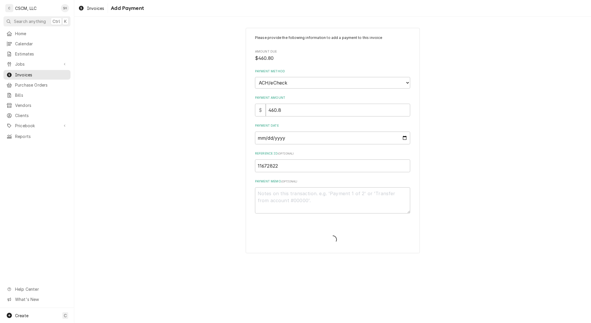
type textarea "x"
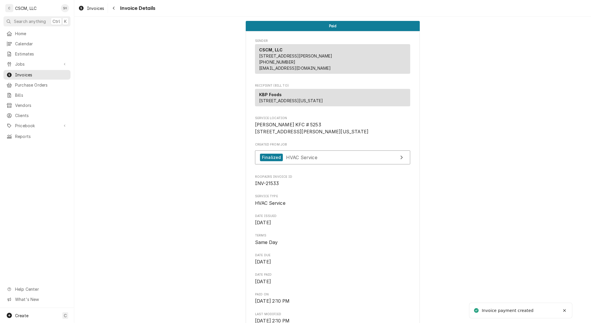
click at [115, 6] on div "Navigate back" at bounding box center [114, 8] width 6 height 6
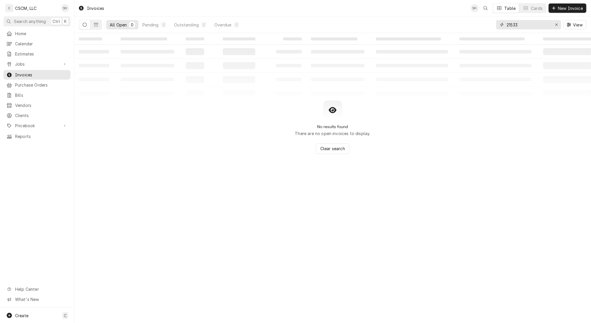
click at [524, 25] on input "21533" at bounding box center [528, 24] width 44 height 9
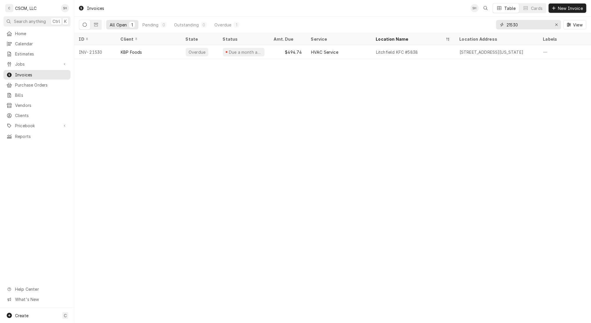
type input "21530"
click at [271, 55] on div "$494.74" at bounding box center [287, 52] width 37 height 14
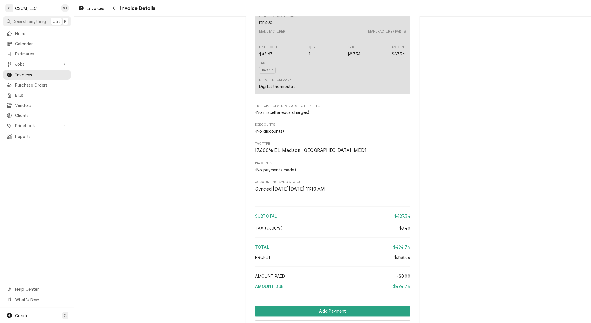
scroll to position [792, 0]
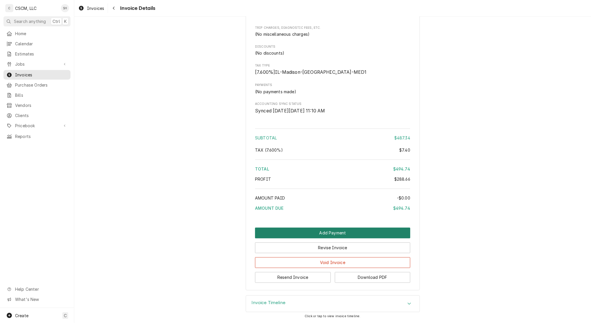
click at [309, 234] on button "Add Payment" at bounding box center [332, 232] width 155 height 11
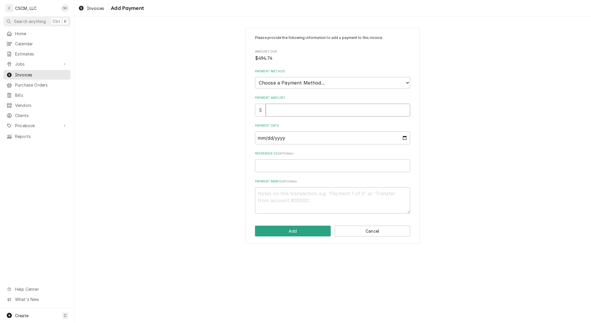
click at [278, 110] on input "Payment Amount" at bounding box center [338, 110] width 144 height 13
type textarea "x"
type input "4"
type textarea "x"
type input "49"
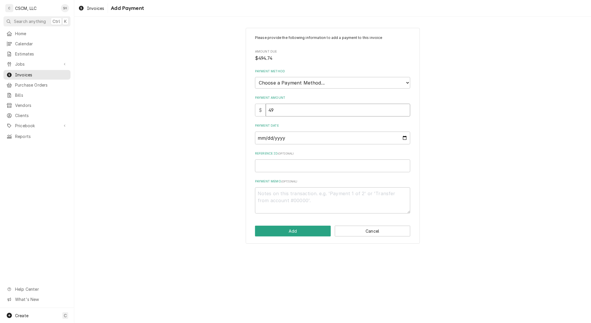
type textarea "x"
type input "497"
type textarea "x"
type input "497.4"
type textarea "x"
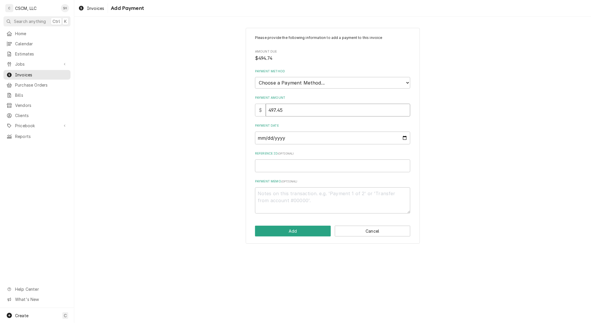
type input "497.45"
click at [405, 136] on input "Payment Date" at bounding box center [332, 137] width 155 height 13
type input "[DATE]"
click at [296, 169] on input "Reference ID ( optional )" at bounding box center [332, 165] width 155 height 13
paste input "11672822"
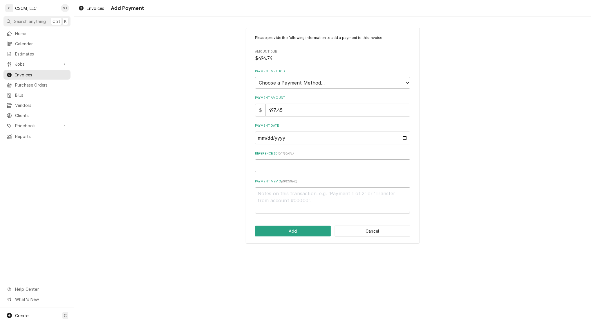
type textarea "x"
type input "11672822"
click at [304, 113] on input "497.45" at bounding box center [338, 110] width 144 height 13
type textarea "x"
type input "497.4"
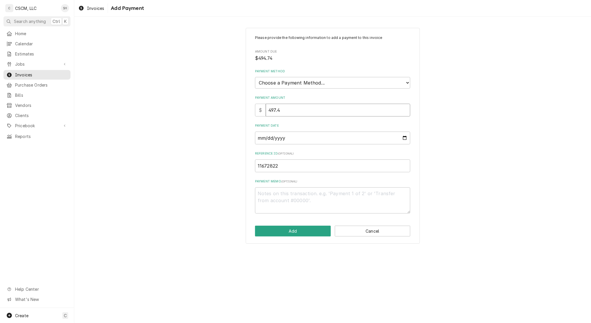
type textarea "x"
type input "497"
type textarea "x"
type input "4974"
type textarea "x"
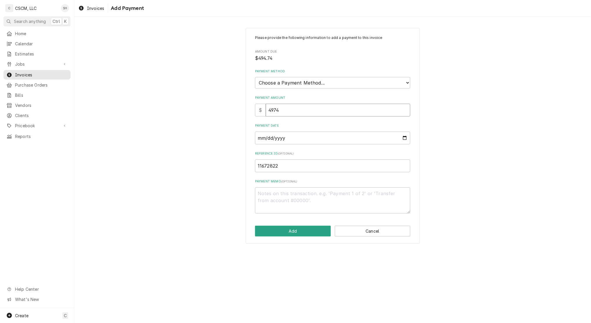
type input "4974.7"
type textarea "x"
type input "4974.74"
click at [276, 110] on input "4974.74" at bounding box center [338, 110] width 144 height 13
type textarea "x"
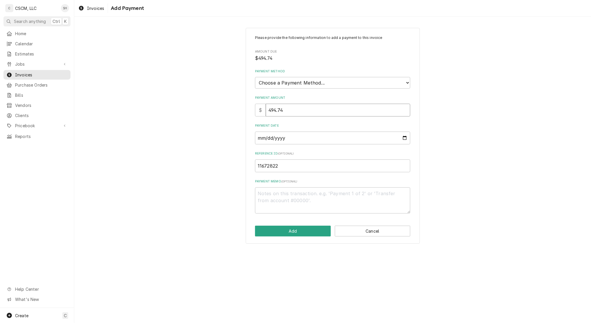
type input "494.74"
click at [250, 155] on div "Please provide the following information to add a payment to this invoice Amoun…" at bounding box center [333, 136] width 174 height 216
click at [272, 232] on button "Add" at bounding box center [293, 230] width 76 height 11
type textarea "x"
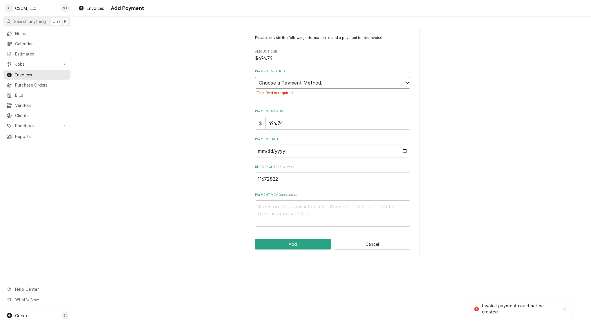
click at [294, 82] on select "Choose a Payment Method... Cash Check Credit/Debit Card ACH/eCheck Other" at bounding box center [332, 83] width 155 height 12
select select "4"
click at [255, 77] on select "Choose a Payment Method... Cash Check Credit/Debit Card ACH/eCheck Other" at bounding box center [332, 83] width 155 height 12
click at [293, 246] on button "Add" at bounding box center [293, 243] width 76 height 11
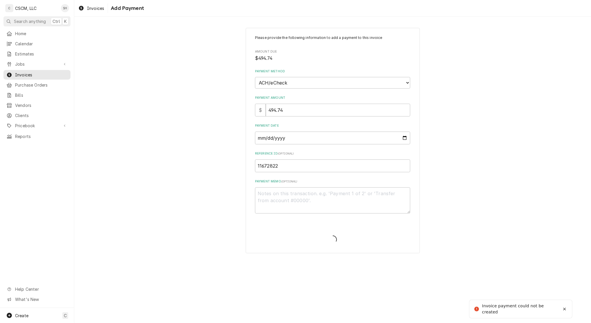
type textarea "x"
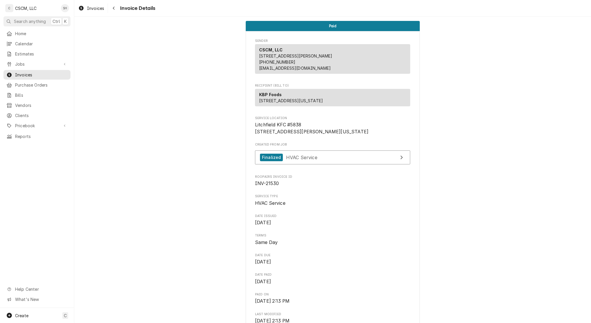
click at [113, 7] on icon "Navigate back" at bounding box center [114, 8] width 3 height 4
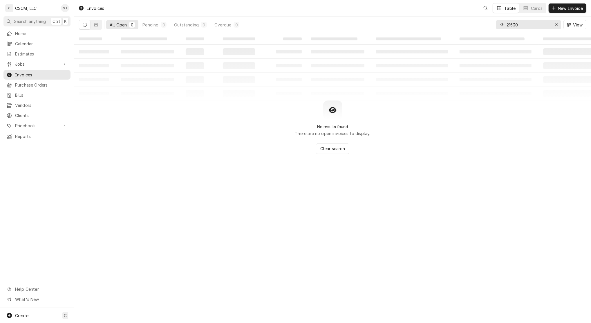
click at [525, 28] on input "21530" at bounding box center [528, 24] width 44 height 9
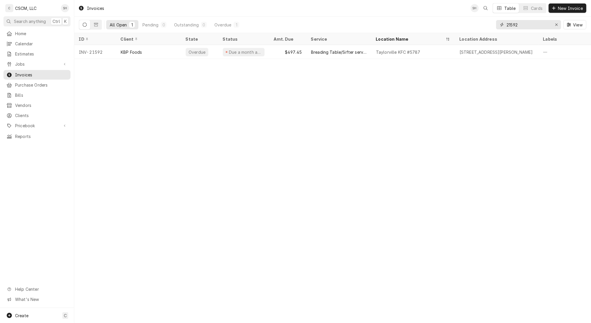
type input "21592"
click at [369, 50] on div "Breading Table/Sifter service Call" at bounding box center [338, 52] width 65 height 14
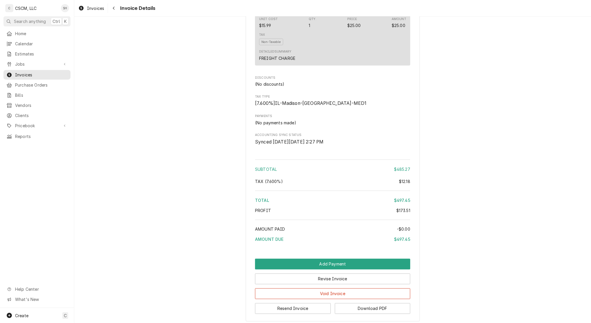
scroll to position [725, 0]
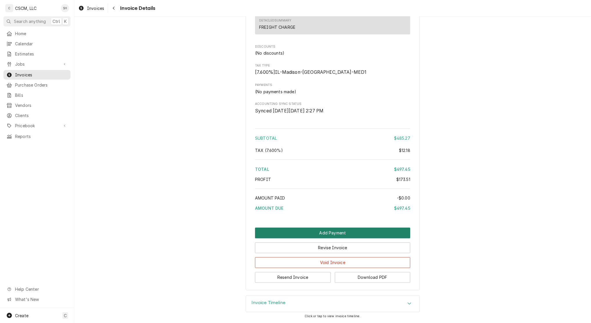
click at [321, 229] on button "Add Payment" at bounding box center [332, 232] width 155 height 11
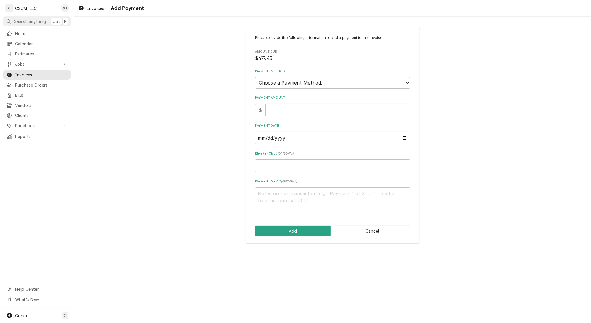
click at [446, 88] on div "Please provide the following information to add a payment to this invoice Amoun…" at bounding box center [332, 136] width 517 height 226
click at [276, 115] on input "Payment Amount" at bounding box center [338, 110] width 144 height 13
type textarea "x"
type input "49"
type textarea "x"
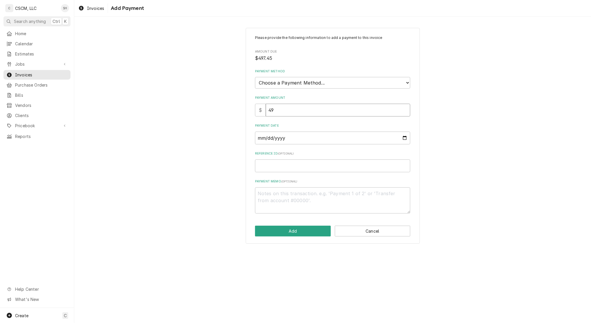
type input "497"
type textarea "x"
type input "497.4"
type textarea "x"
type input "497.45"
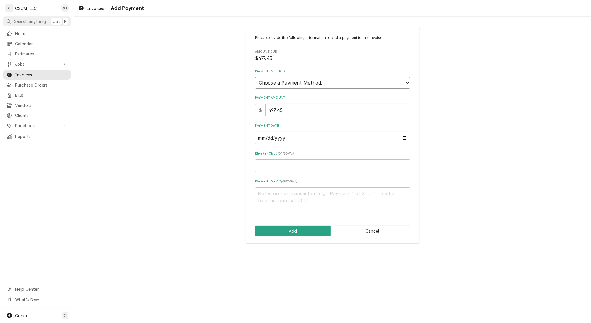
click at [303, 84] on select "Choose a Payment Method... Cash Check Credit/Debit Card ACH/eCheck Other" at bounding box center [332, 83] width 155 height 12
select select "4"
click at [255, 77] on select "Choose a Payment Method... Cash Check Credit/Debit Card ACH/eCheck Other" at bounding box center [332, 83] width 155 height 12
type textarea "x"
click at [405, 139] on input "Payment Date" at bounding box center [332, 137] width 155 height 13
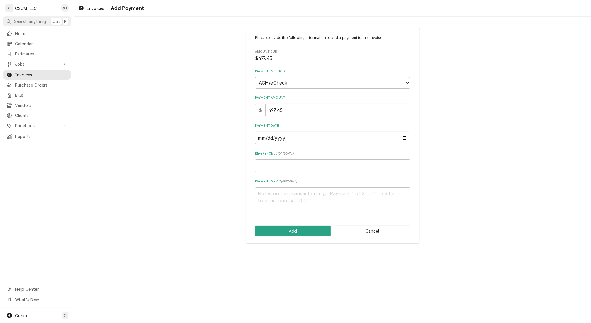
type input "2025-08-29"
click at [291, 173] on div "Please provide the following information to add a payment to this invoice Amoun…" at bounding box center [332, 124] width 155 height 178
click at [290, 162] on input "Reference ID ( optional )" at bounding box center [332, 165] width 155 height 13
paste input "11672822"
type textarea "x"
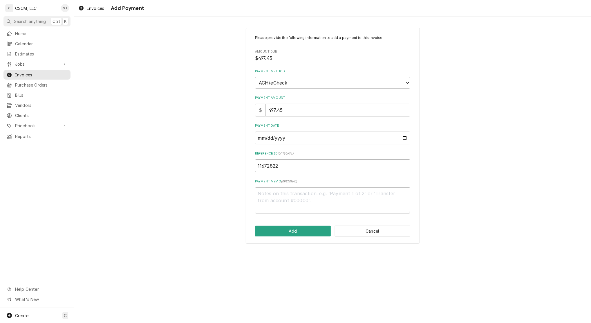
type input "11672822"
click at [289, 229] on button "Add" at bounding box center [293, 230] width 76 height 11
type textarea "x"
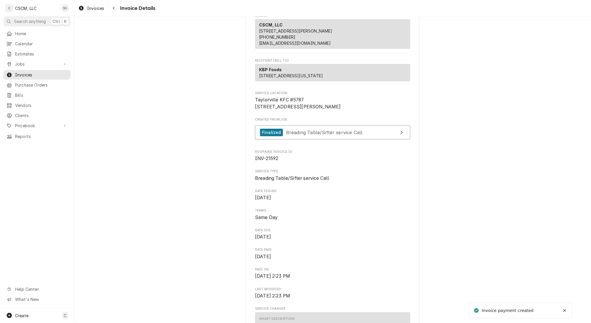
scroll to position [39, 0]
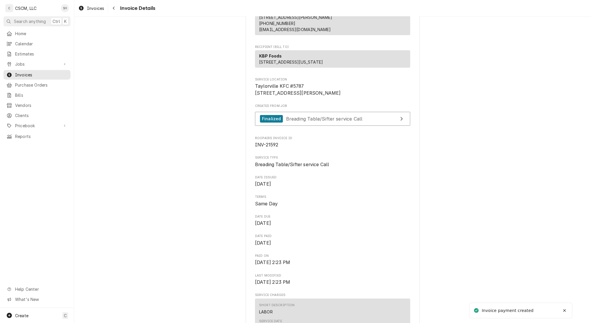
click at [113, 10] on div "Navigate back" at bounding box center [114, 8] width 6 height 6
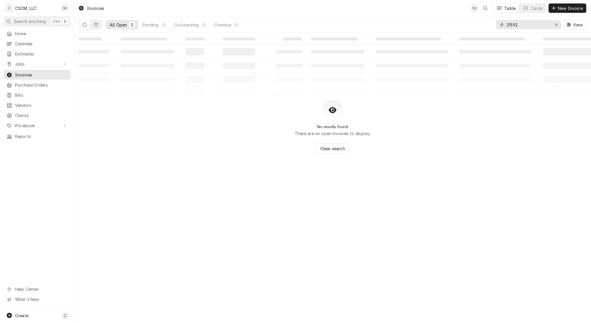
click at [523, 28] on input "21592" at bounding box center [528, 24] width 44 height 9
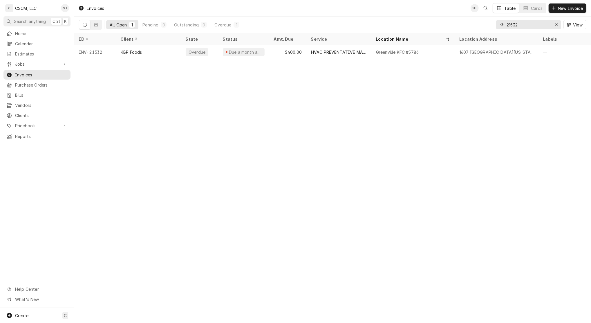
type input "21532"
click at [280, 46] on div "$400.00" at bounding box center [287, 52] width 37 height 14
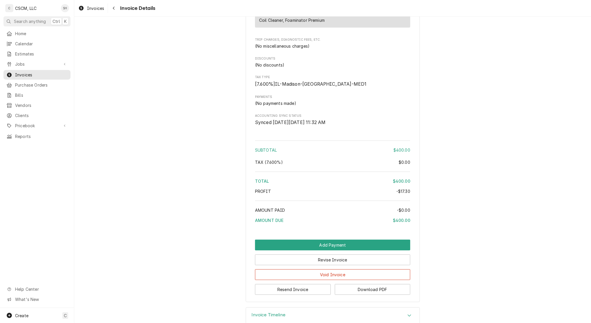
scroll to position [1819, 0]
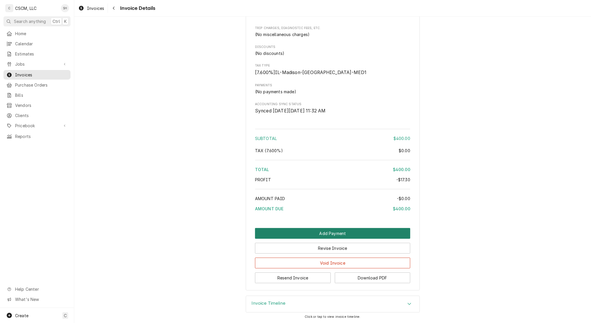
click at [311, 230] on button "Add Payment" at bounding box center [332, 233] width 155 height 11
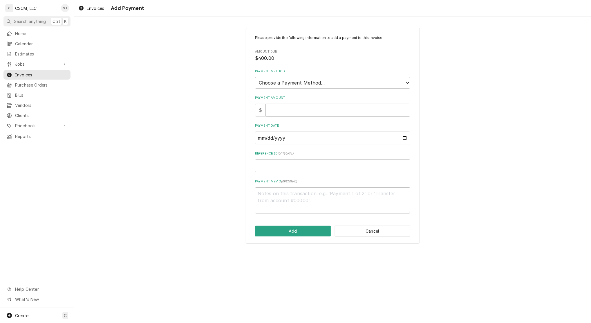
click at [285, 108] on input "Payment Amount" at bounding box center [338, 110] width 144 height 13
type textarea "x"
type input "4"
type textarea "x"
type input "40"
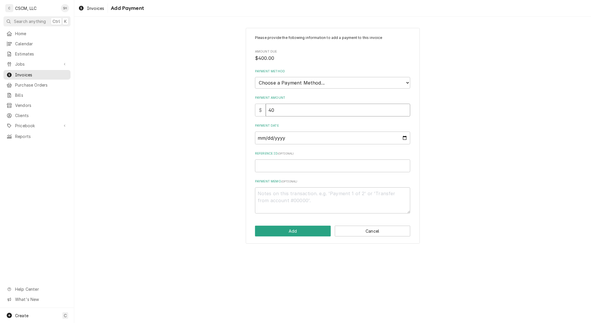
type textarea "x"
type input "400"
type textarea "x"
type input "400.0"
type textarea "x"
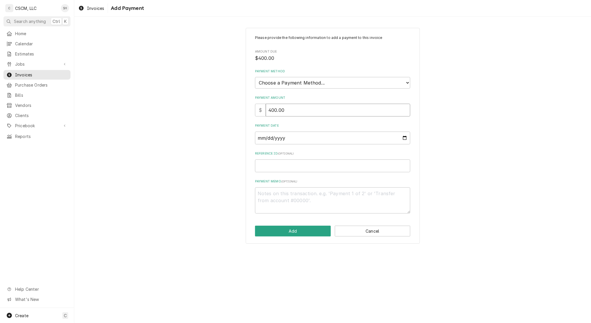
type input "400.00"
click at [281, 86] on select "Choose a Payment Method... Cash Check Credit/Debit Card ACH/eCheck Other" at bounding box center [332, 83] width 155 height 12
select select "4"
click at [255, 77] on select "Choose a Payment Method... Cash Check Credit/Debit Card ACH/eCheck Other" at bounding box center [332, 83] width 155 height 12
type textarea "x"
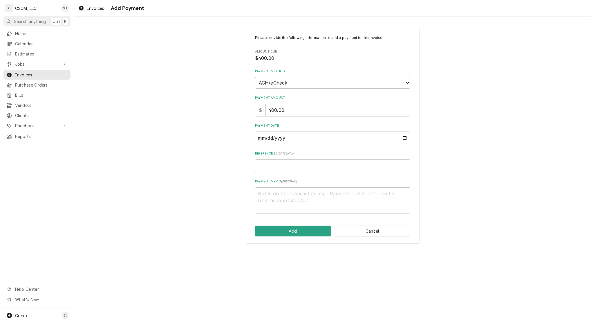
click at [406, 140] on input "Payment Date" at bounding box center [332, 137] width 155 height 13
type input "2025-08-29"
click at [295, 156] on div "Reference ID ( optional )" at bounding box center [332, 161] width 155 height 21
click at [294, 166] on input "Reference ID ( optional )" at bounding box center [332, 165] width 155 height 13
paste input "11672822"
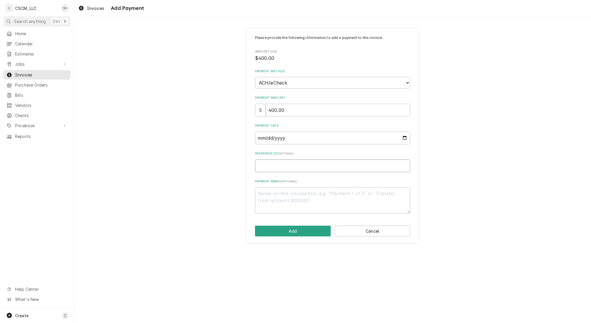
type textarea "x"
type input "11672822"
click at [292, 228] on button "Add" at bounding box center [293, 230] width 76 height 11
type textarea "x"
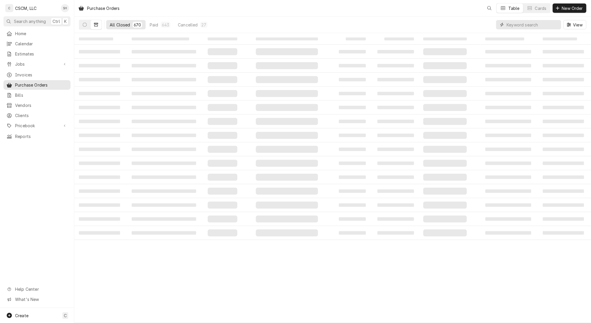
click at [540, 26] on input "Dynamic Content Wrapper" at bounding box center [532, 24] width 52 height 9
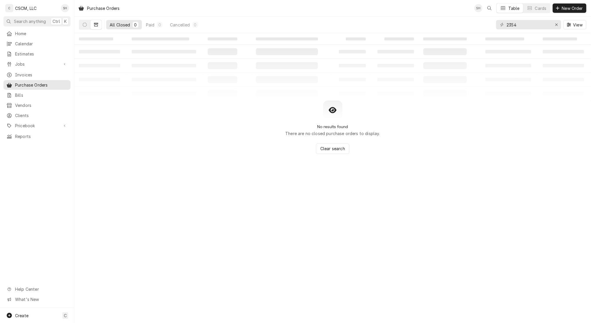
click at [86, 24] on icon "Dynamic Content Wrapper" at bounding box center [85, 25] width 4 height 4
click at [505, 25] on div "2354" at bounding box center [528, 24] width 65 height 9
click at [508, 24] on input "2354" at bounding box center [528, 24] width 44 height 9
click at [97, 25] on icon "Dynamic Content Wrapper" at bounding box center [96, 25] width 4 height 4
click at [85, 26] on icon "Dynamic Content Wrapper" at bounding box center [85, 25] width 4 height 4
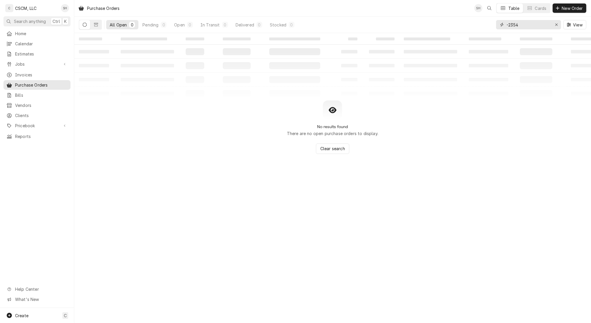
drag, startPoint x: 521, startPoint y: 24, endPoint x: 508, endPoint y: 25, distance: 12.5
click at [508, 25] on input "-2354" at bounding box center [528, 24] width 44 height 9
paste input "11672822"
type input "-2354"
